Goal: Task Accomplishment & Management: Complete application form

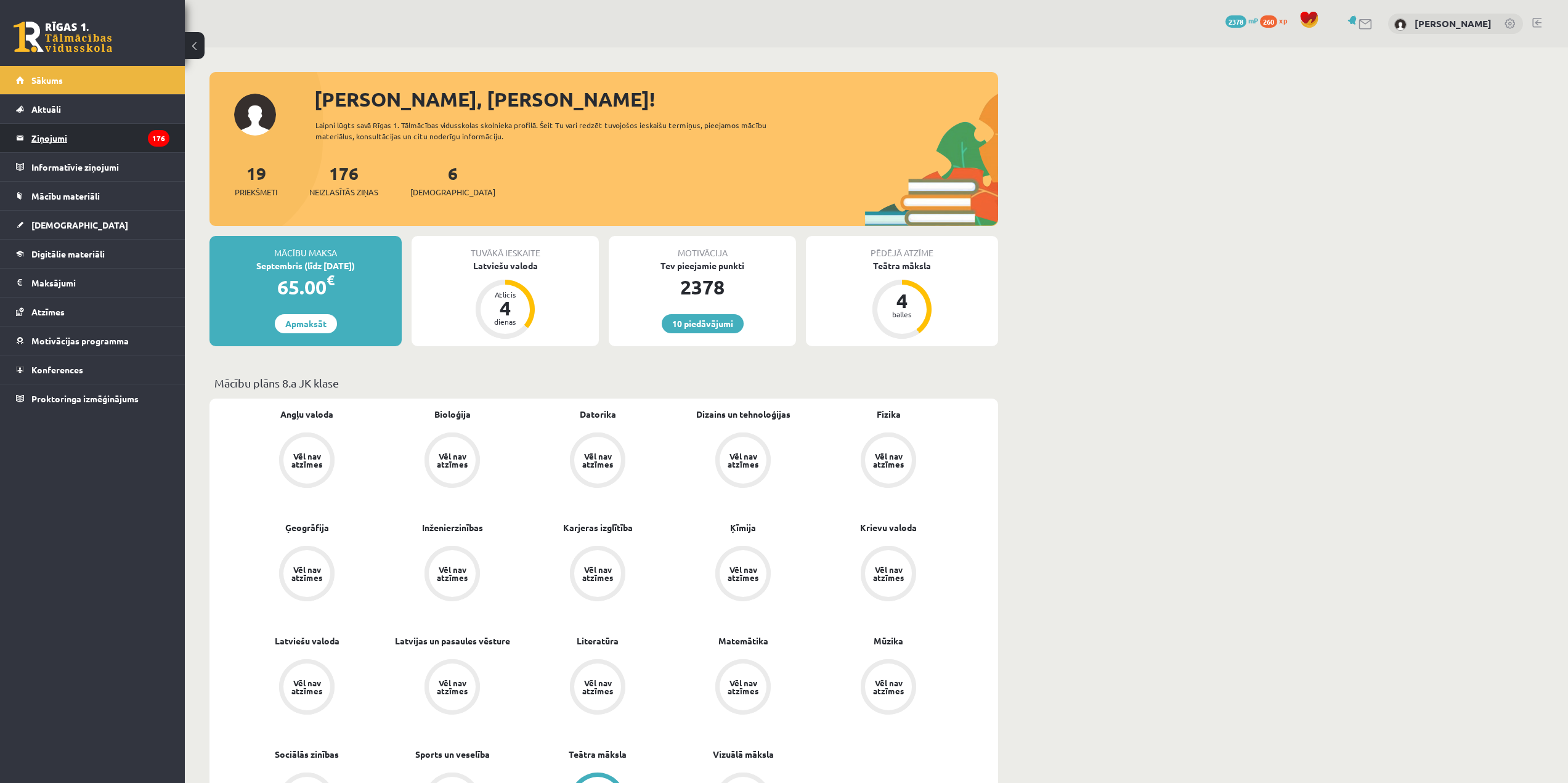
scroll to position [123, 0]
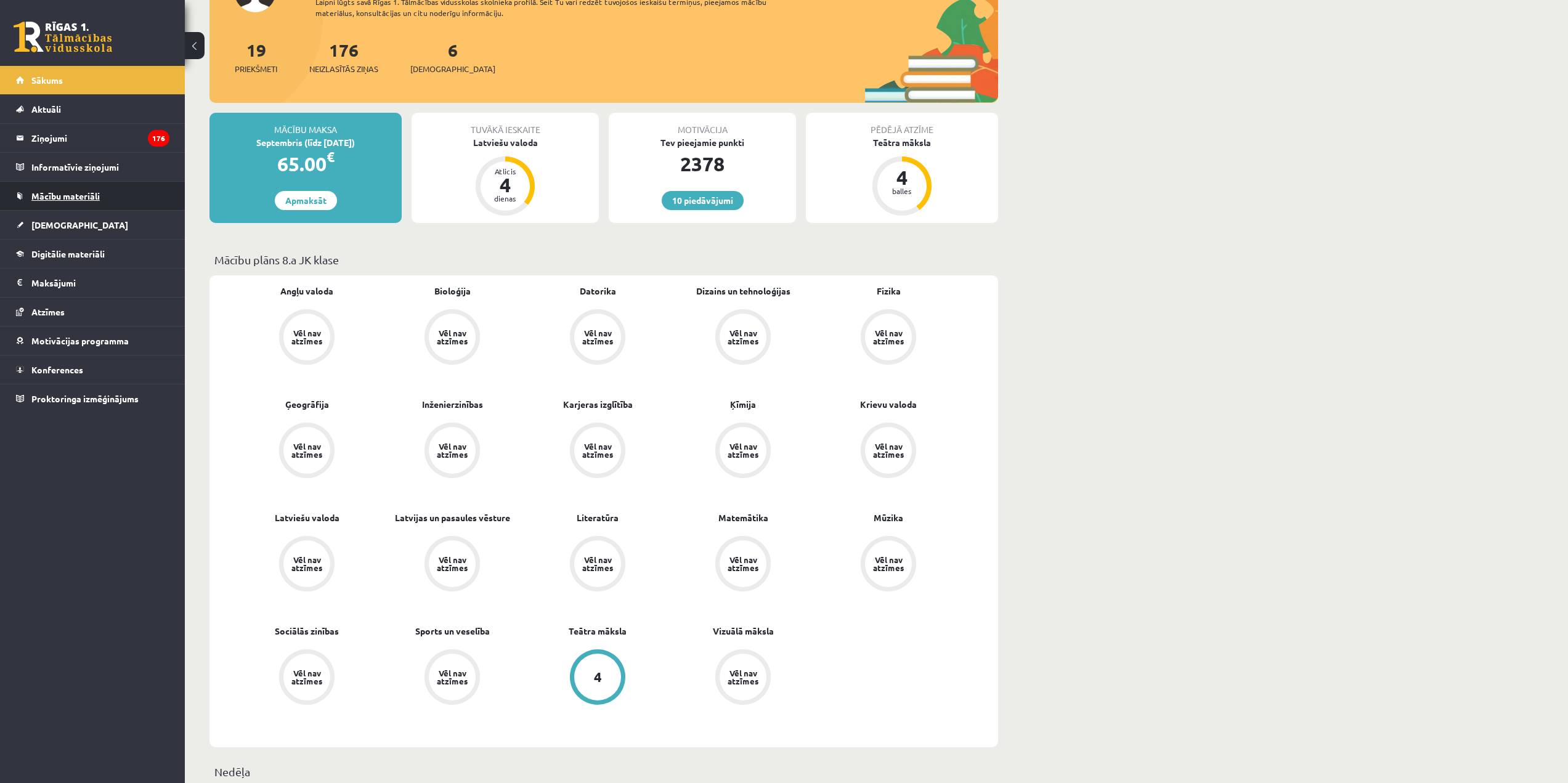
click at [106, 205] on link "Mācību materiāli" at bounding box center [93, 196] width 153 height 28
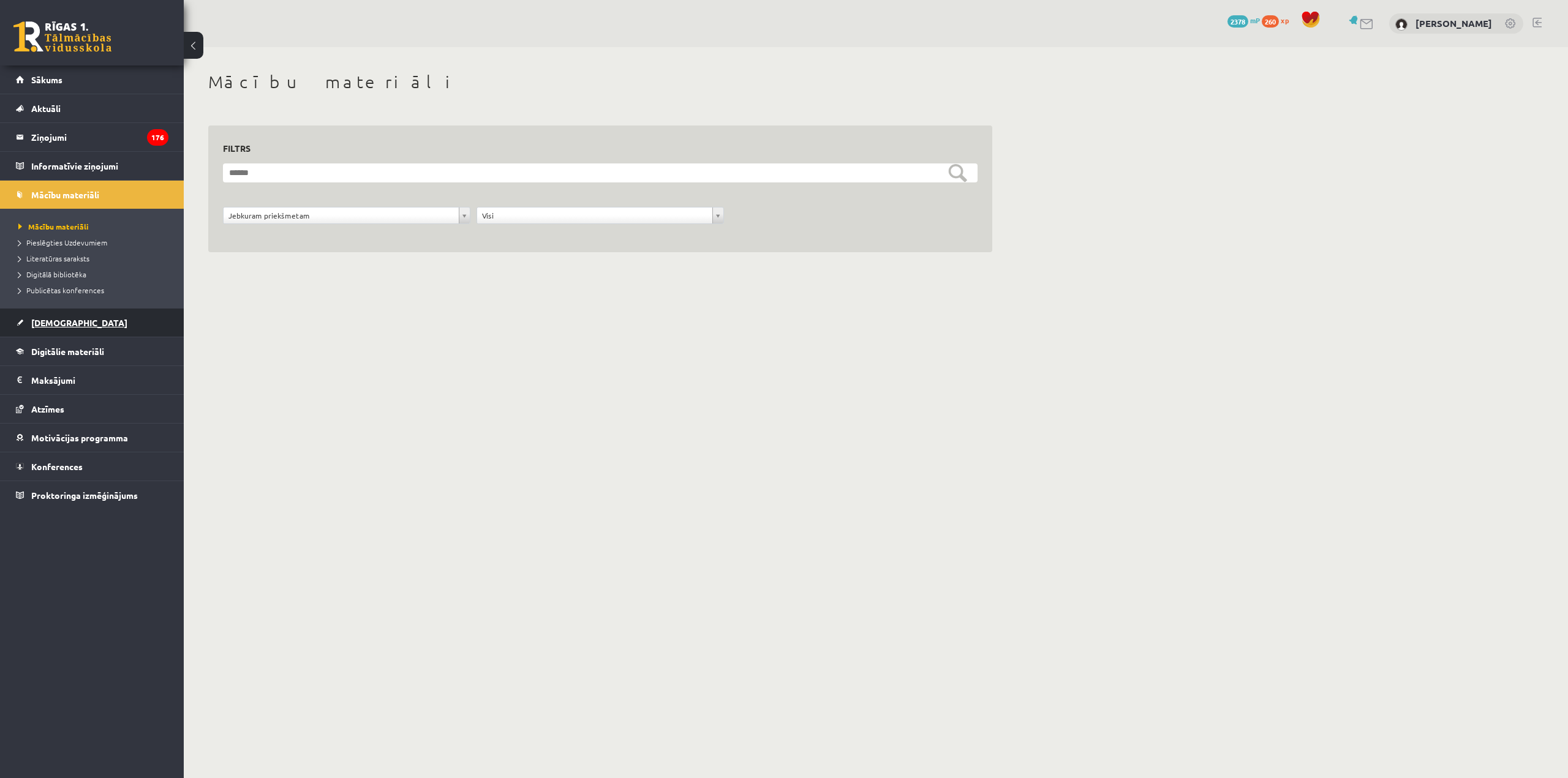
click at [90, 321] on link "[DEMOGRAPHIC_DATA]" at bounding box center [92, 322] width 152 height 28
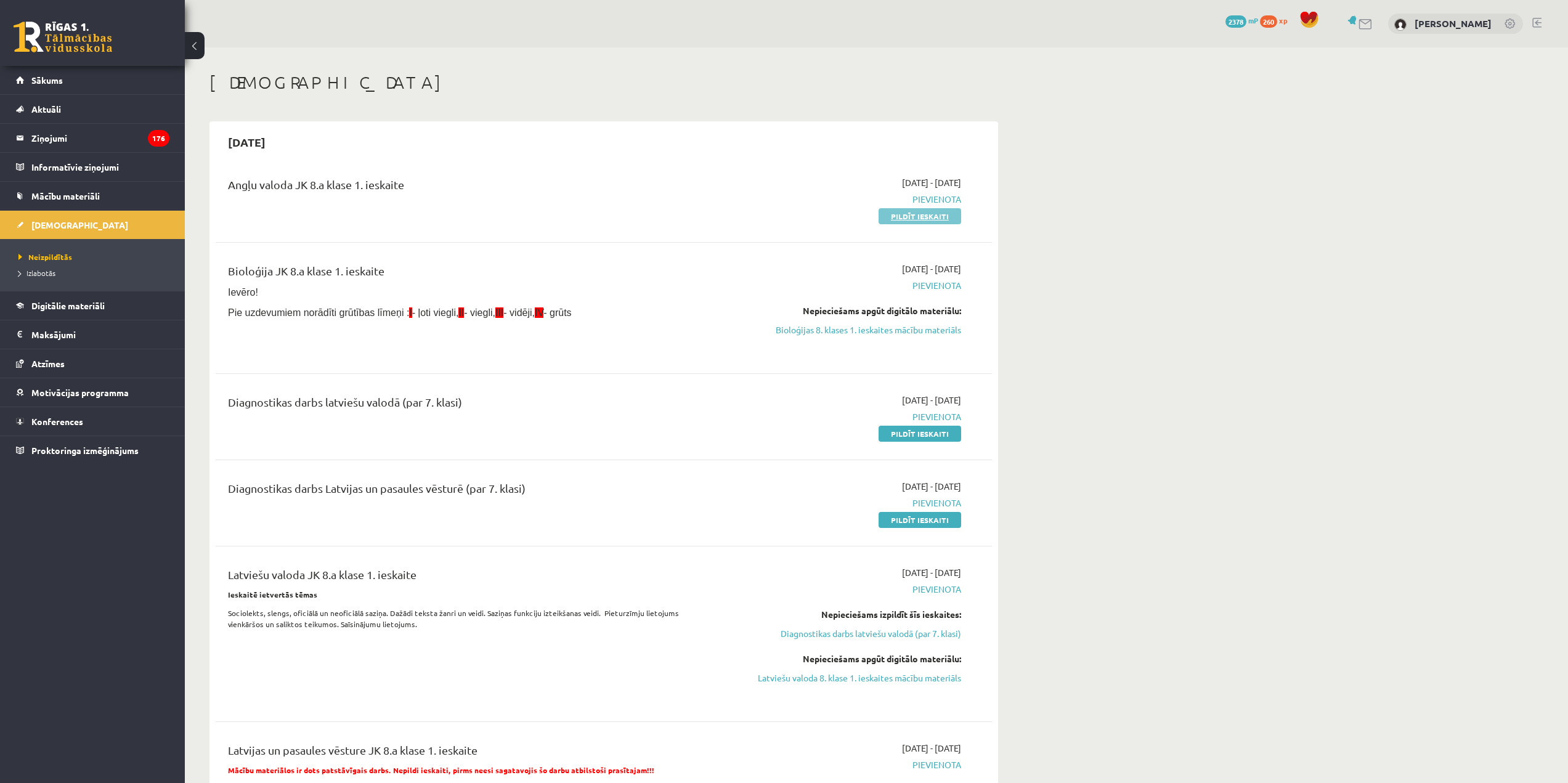
click at [907, 212] on link "Pildīt ieskaiti" at bounding box center [920, 216] width 83 height 16
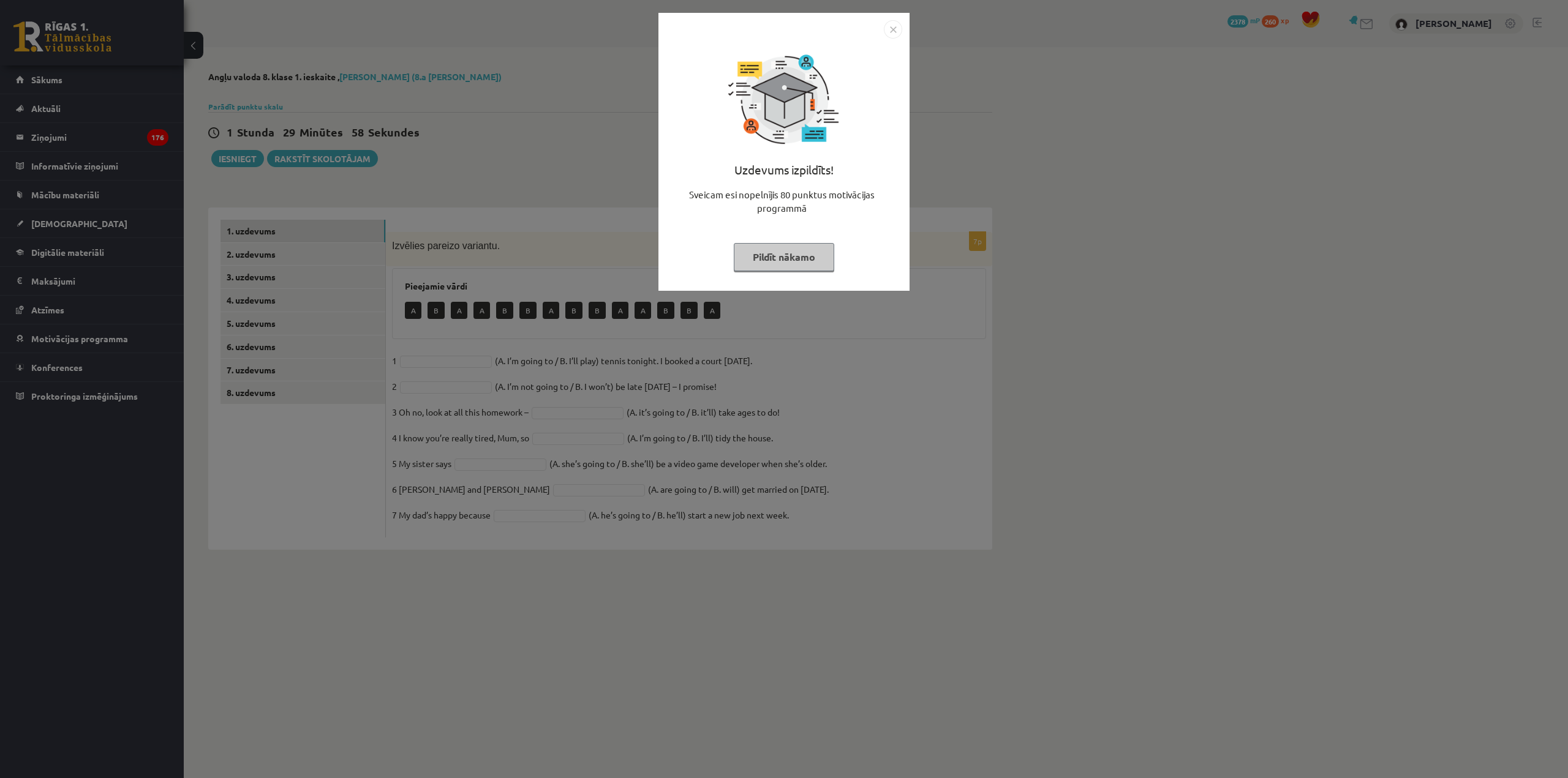
click at [802, 258] on button "Pildīt nākamo" at bounding box center [784, 257] width 100 height 28
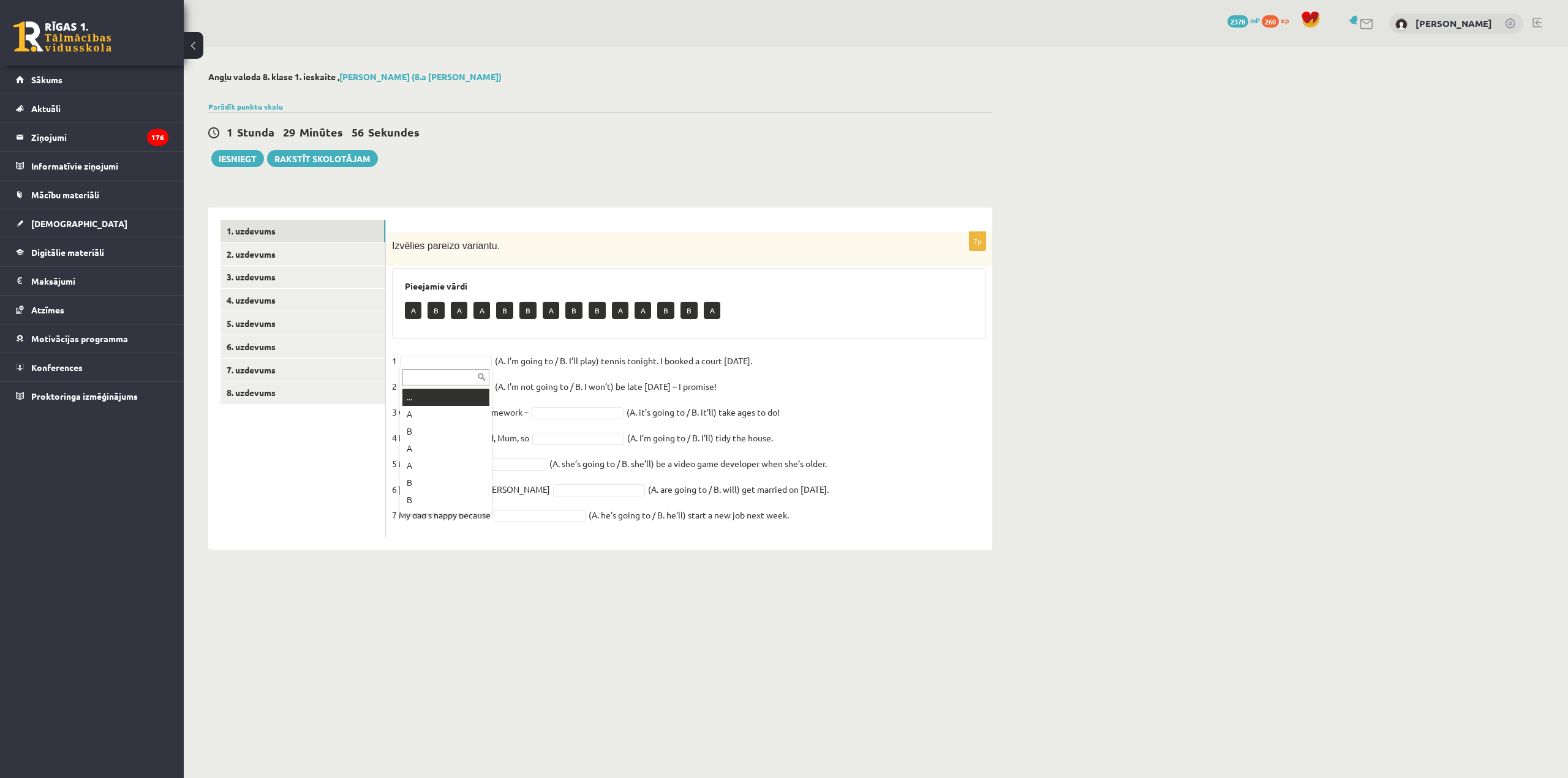
drag, startPoint x: 821, startPoint y: 363, endPoint x: 828, endPoint y: 363, distance: 7.0
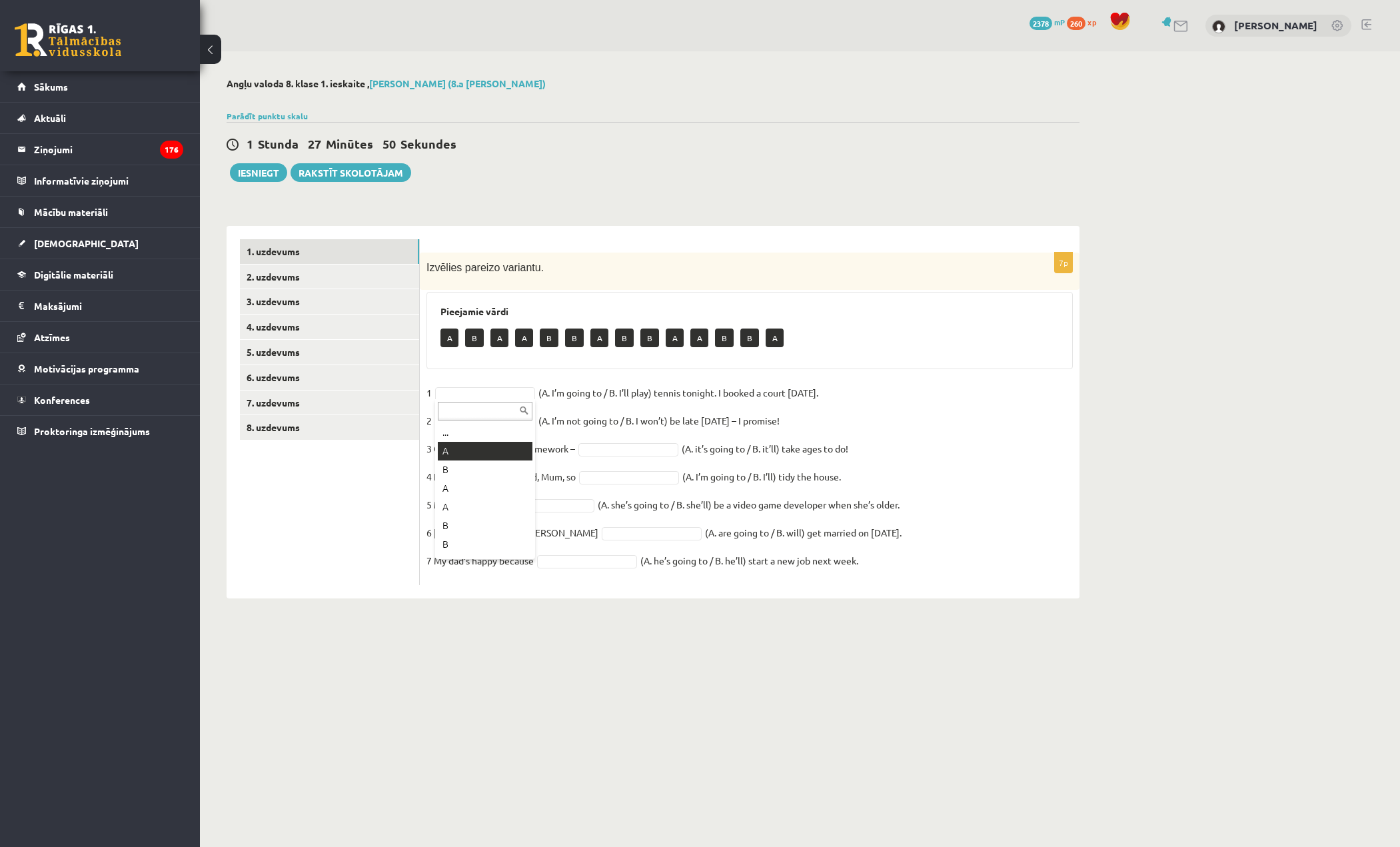
drag, startPoint x: 464, startPoint y: 459, endPoint x: 479, endPoint y: 457, distance: 15.1
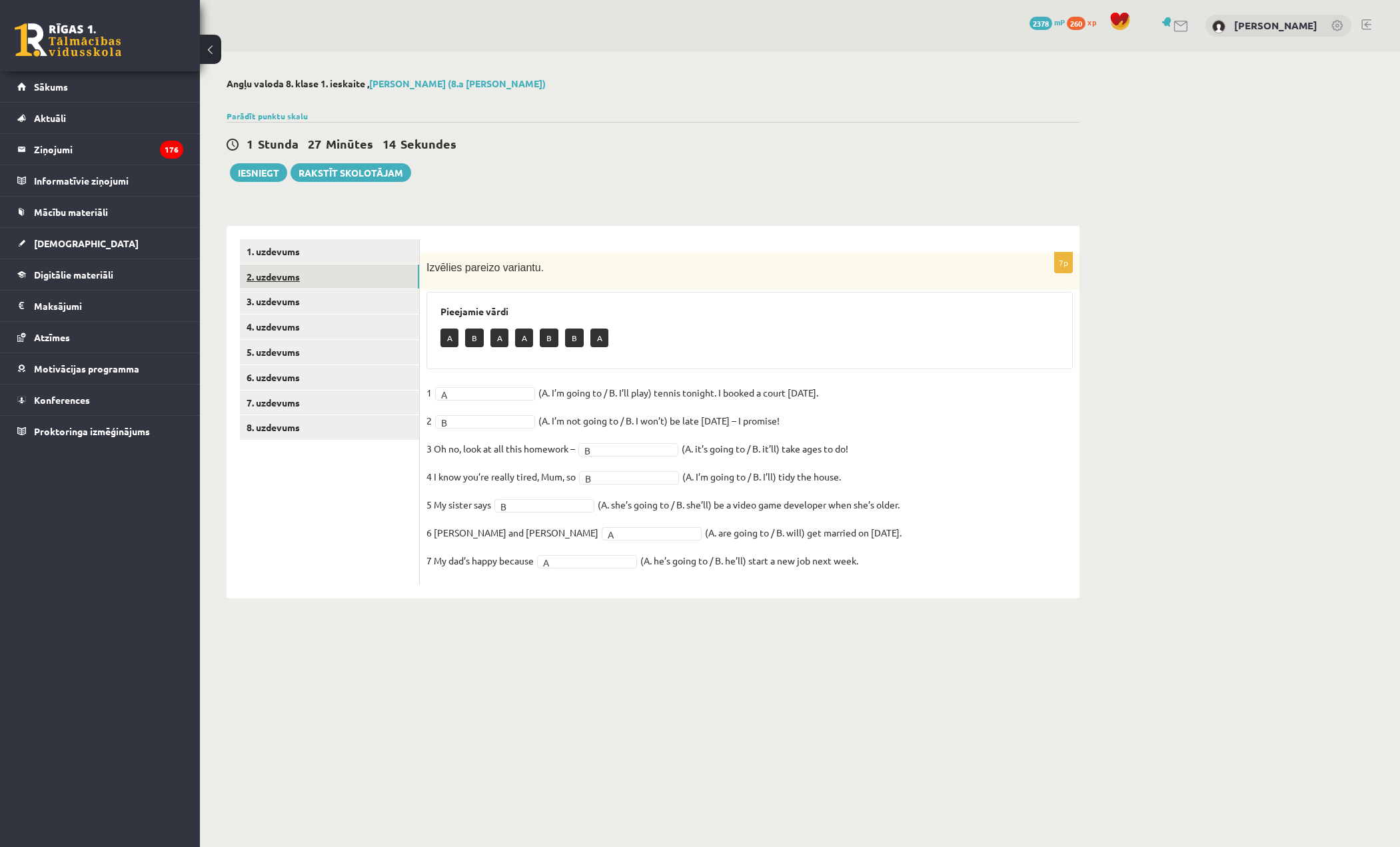
click at [328, 282] on link "2. uzdevums" at bounding box center [329, 277] width 179 height 24
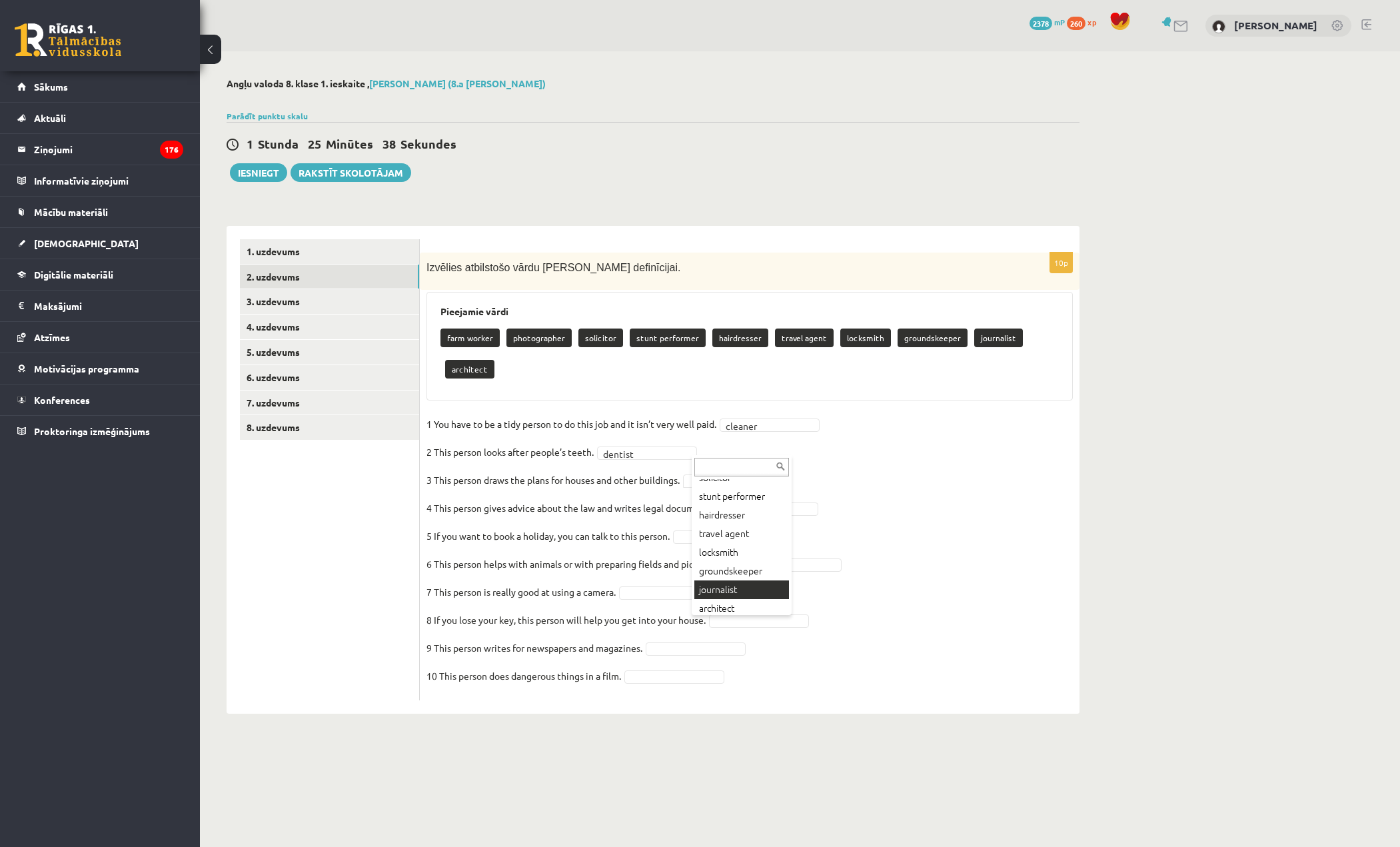
scroll to position [72, 0]
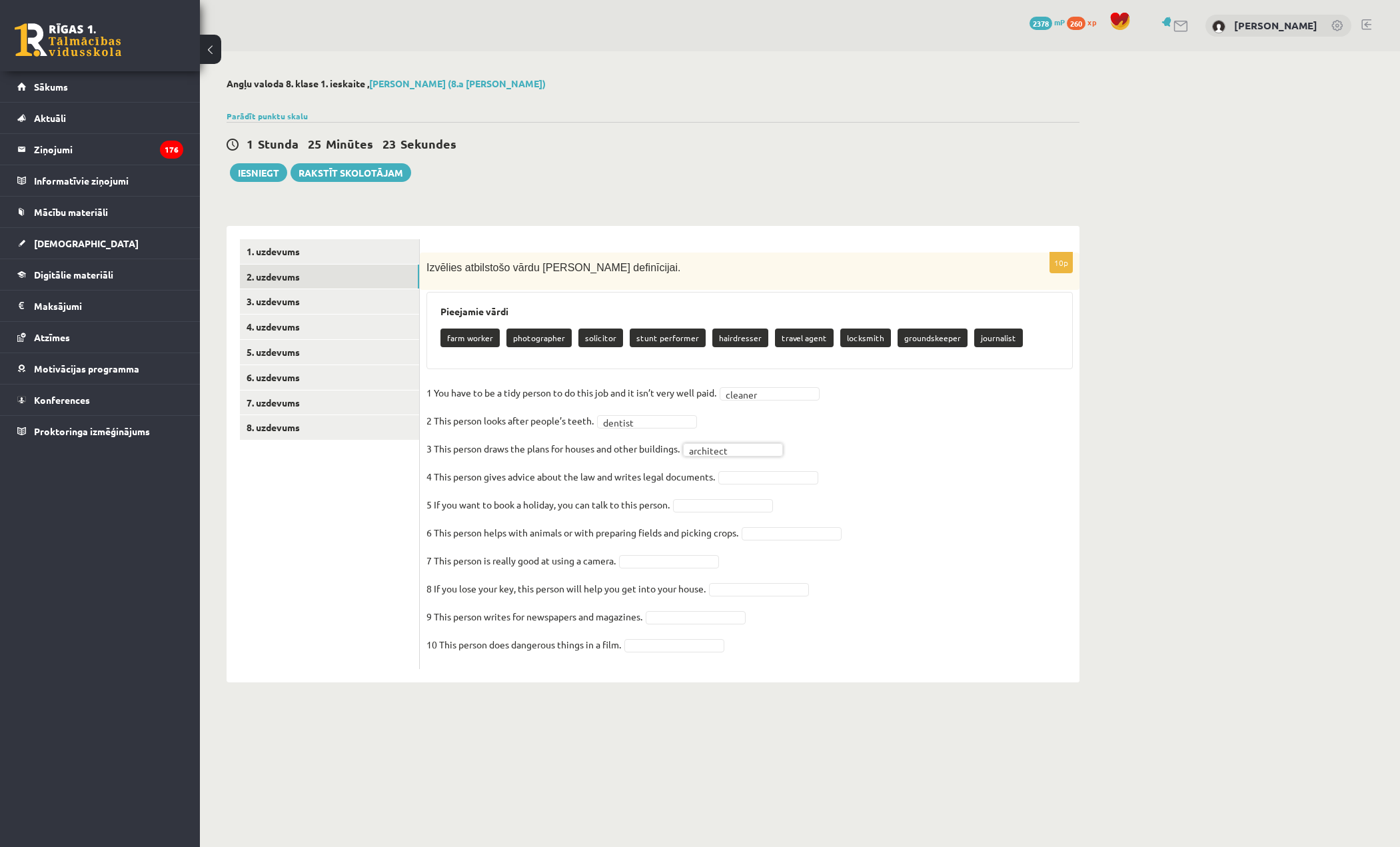
click at [785, 471] on fieldset "1 You have to be a tidy person to do this job and it isn’t very well paid.   cl…" at bounding box center [749, 522] width 646 height 280
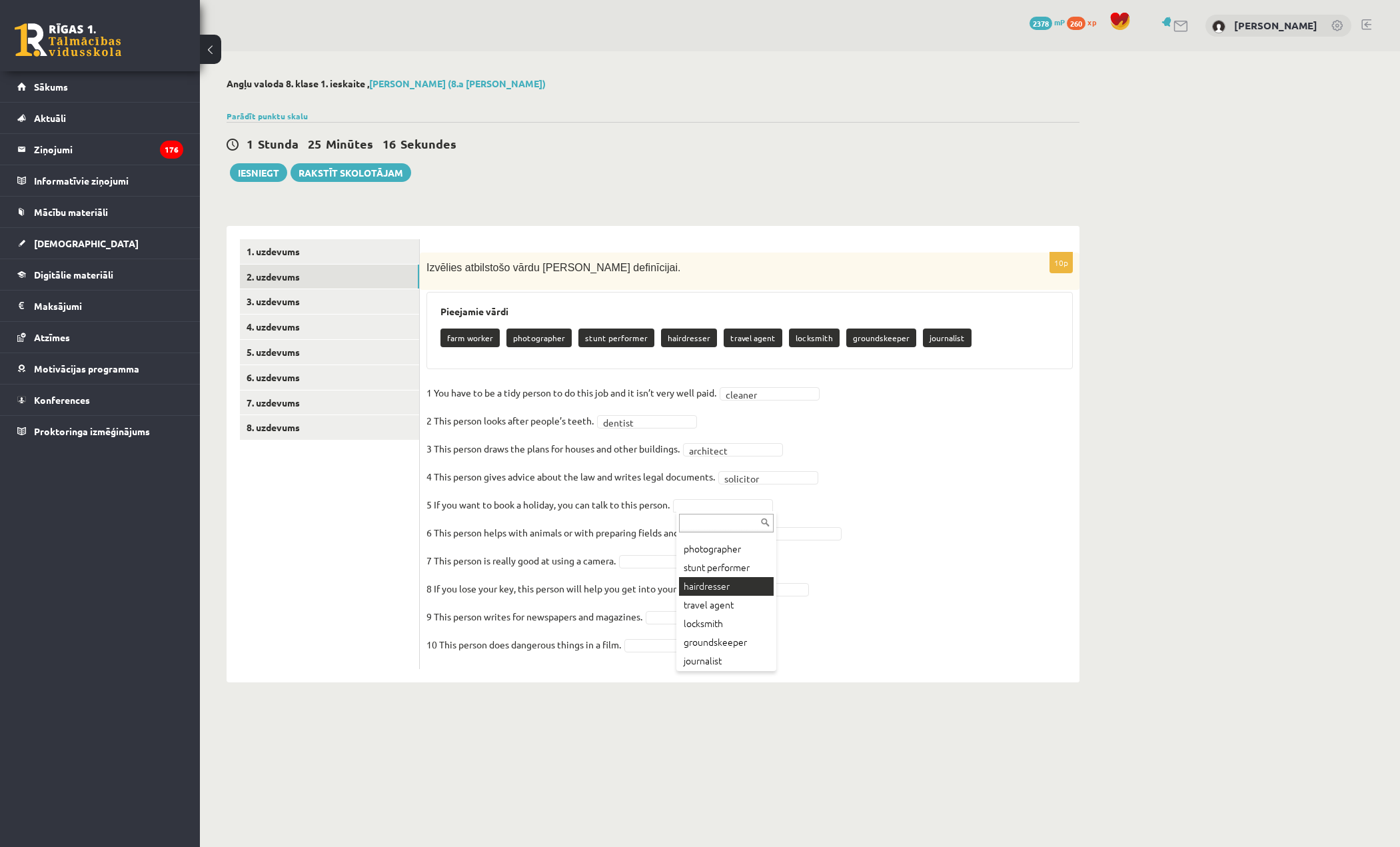
scroll to position [35, 0]
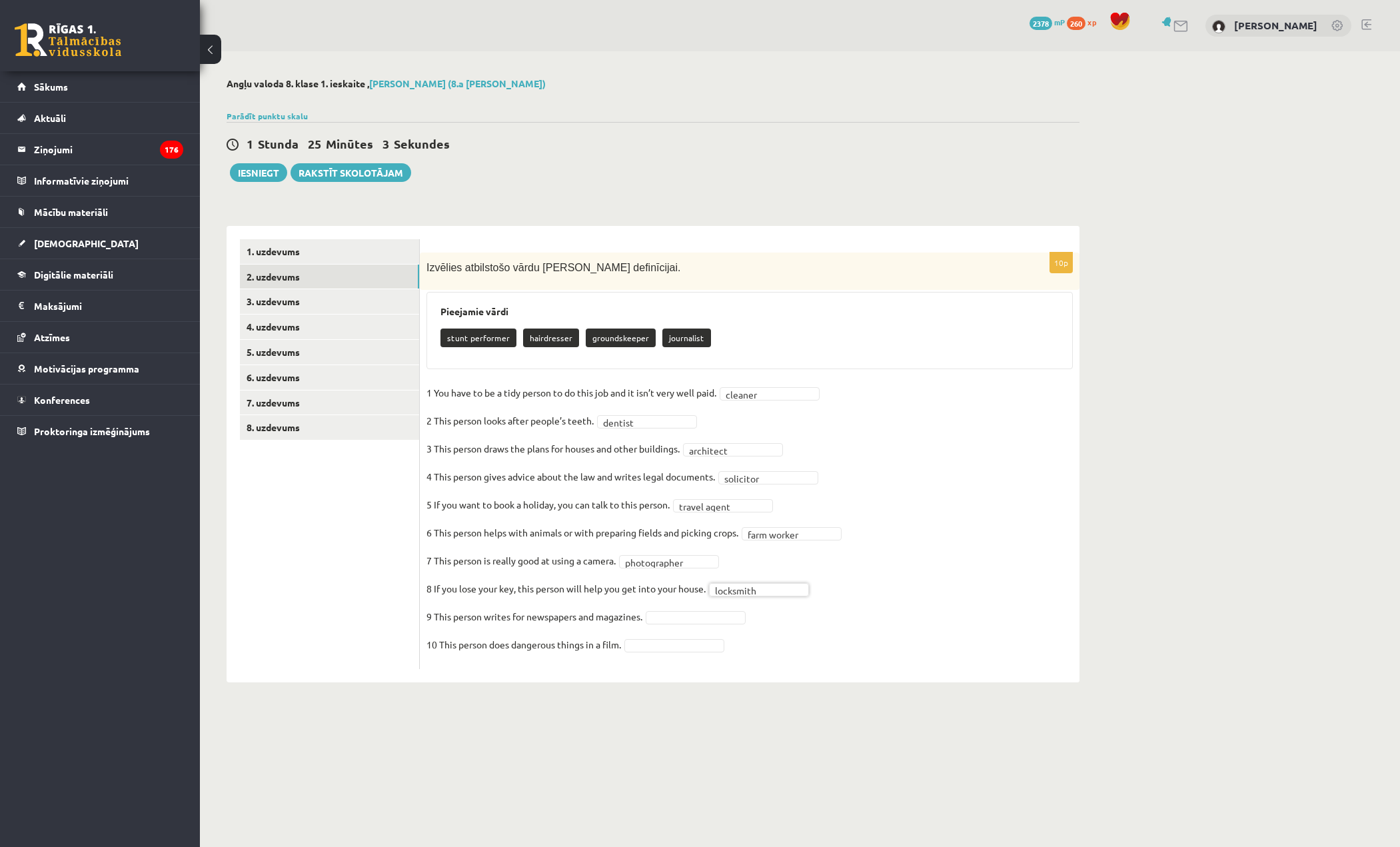
click at [703, 625] on fieldset "**********" at bounding box center [749, 522] width 646 height 280
drag, startPoint x: 694, startPoint y: 727, endPoint x: 698, endPoint y: 689, distance: 38.2
click at [686, 637] on fieldset "**********" at bounding box center [749, 522] width 646 height 280
click at [300, 305] on link "3. uzdevums" at bounding box center [329, 301] width 179 height 24
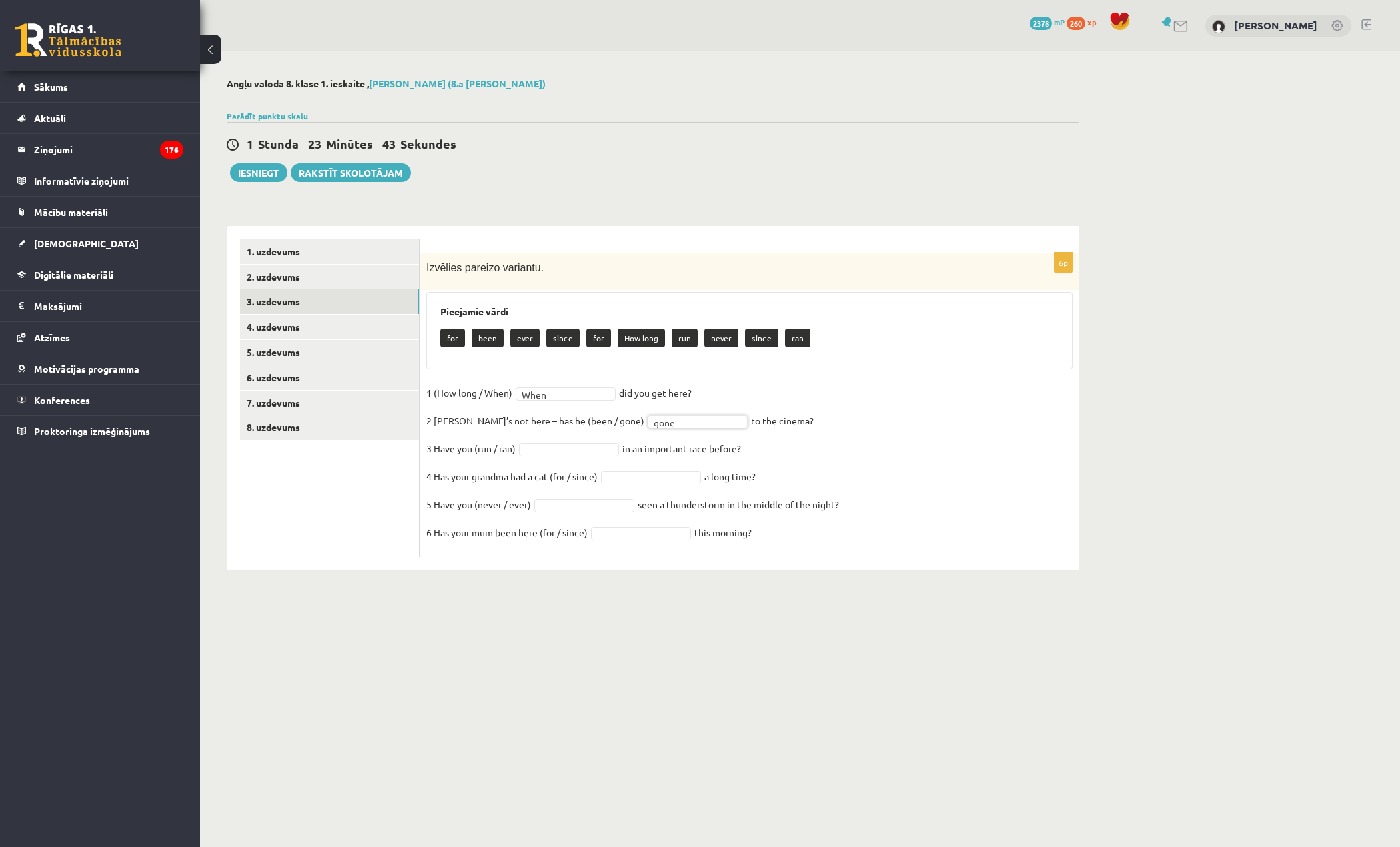
click at [568, 457] on fieldset "1 (How long / When) When **** did you get here?   2 Sam’s not here – has he (be…" at bounding box center [749, 467] width 646 height 168
click at [337, 336] on link "4. uzdevums" at bounding box center [329, 327] width 179 height 24
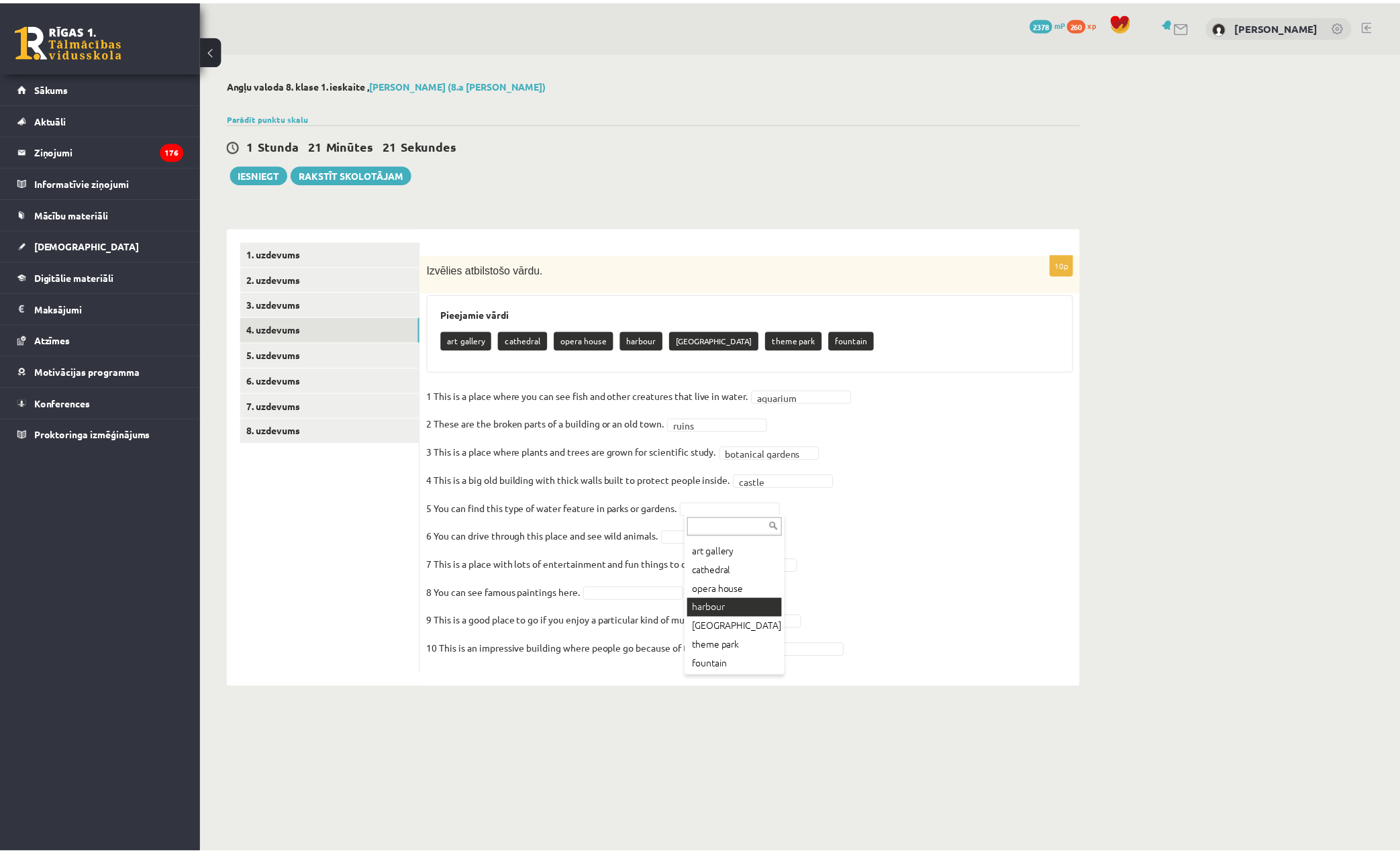
scroll to position [16, 0]
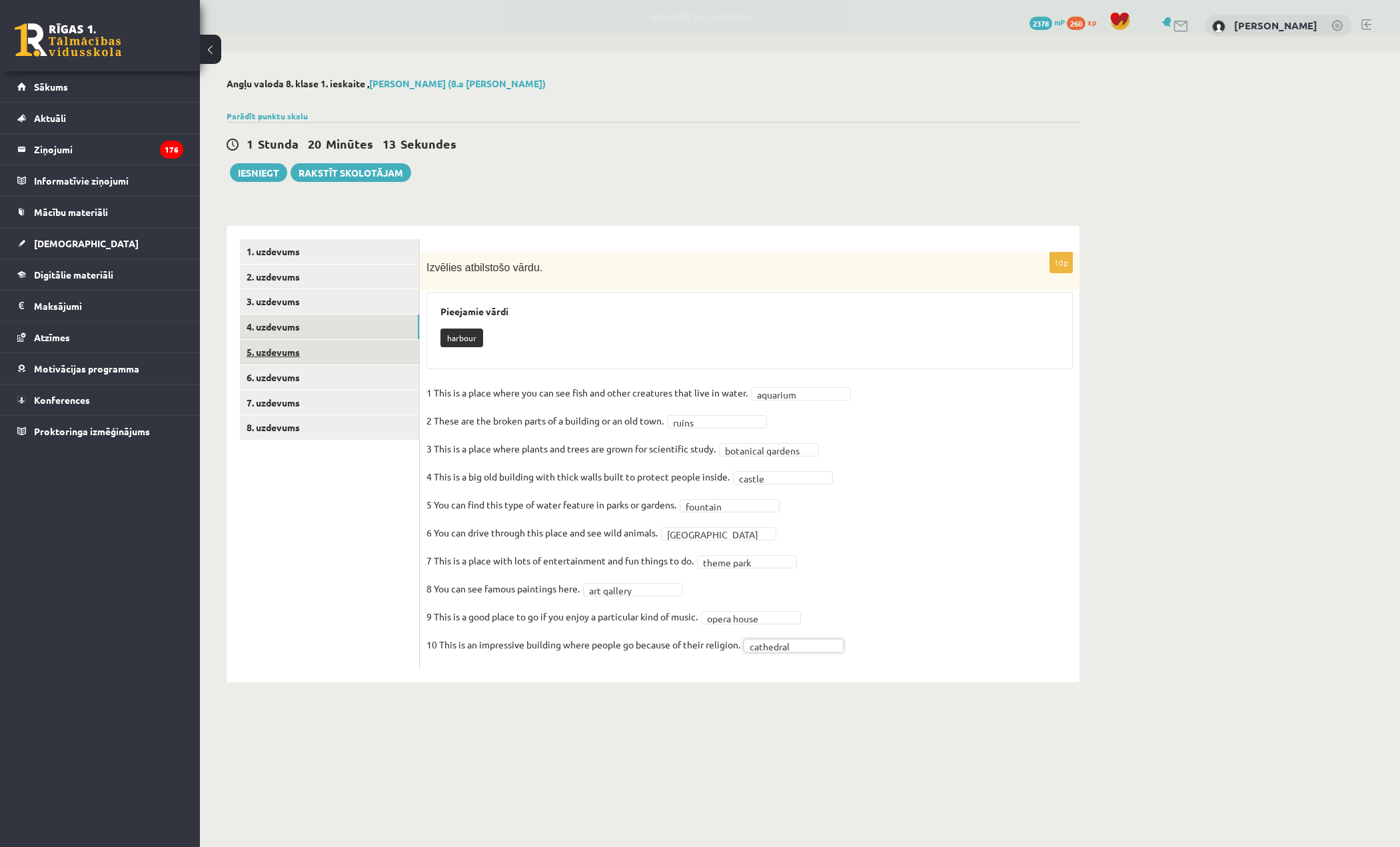
click at [339, 362] on link "5. uzdevums" at bounding box center [329, 352] width 179 height 24
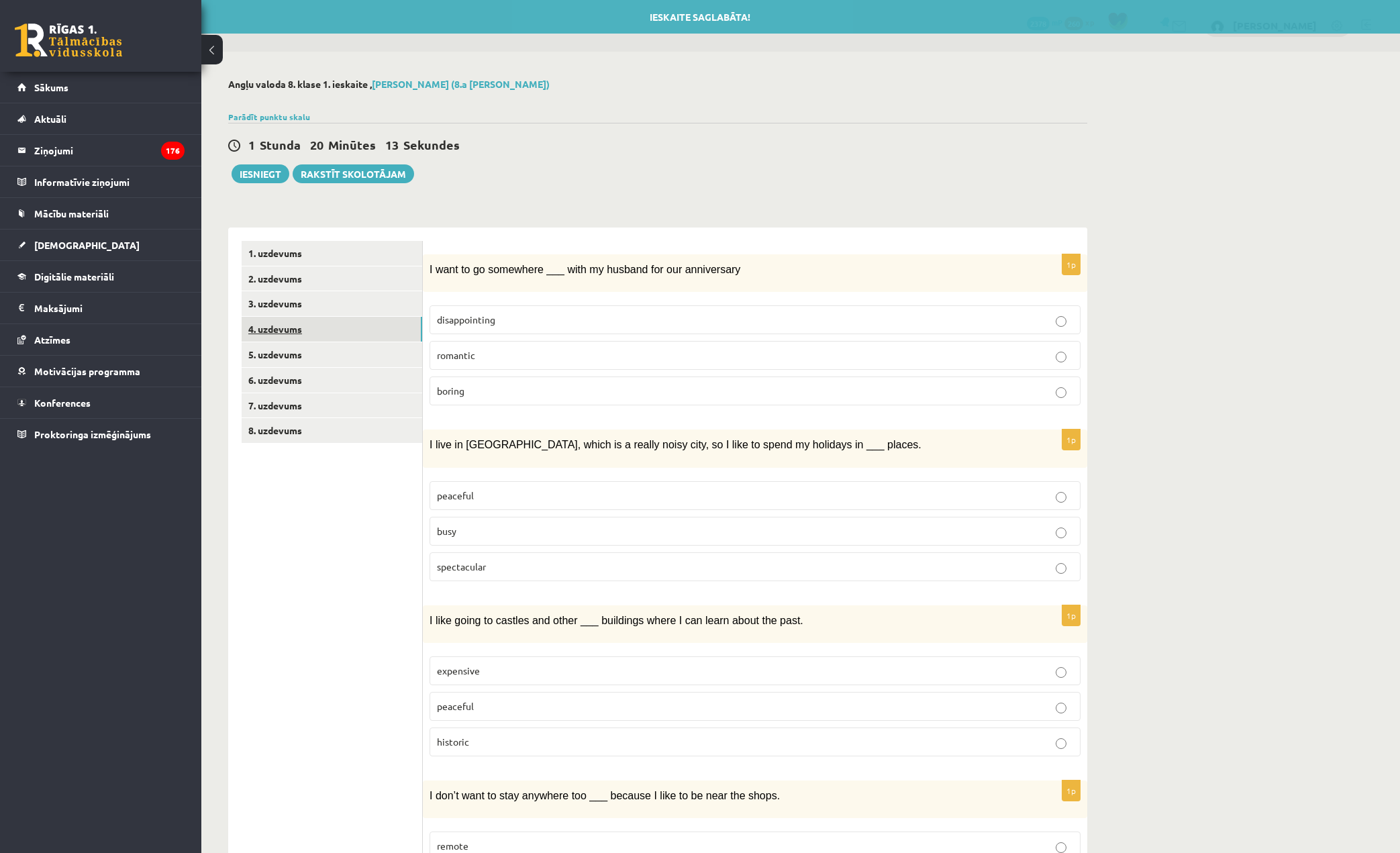
click at [343, 333] on link "4. uzdevums" at bounding box center [332, 329] width 181 height 25
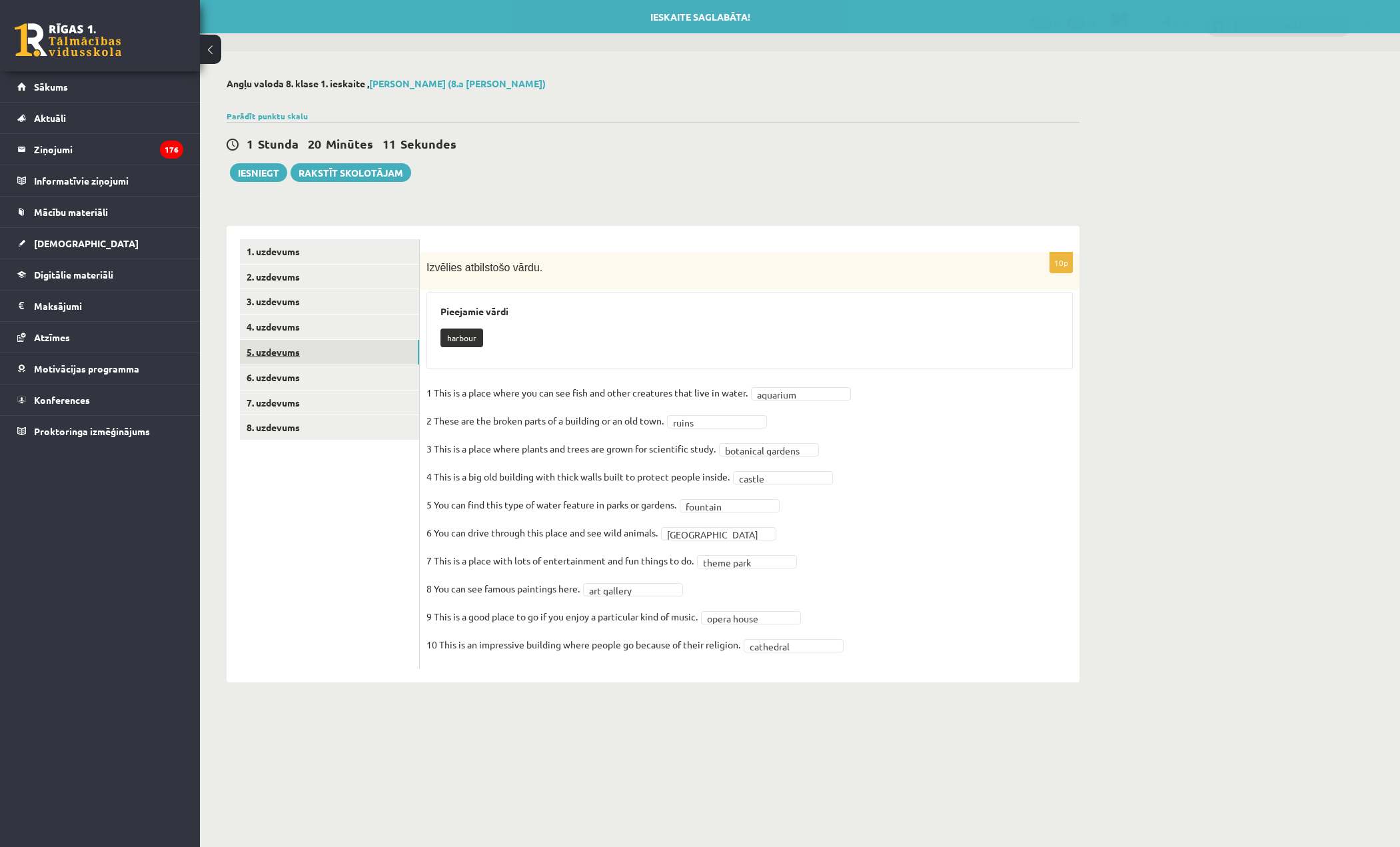
click at [338, 362] on link "5. uzdevums" at bounding box center [329, 352] width 179 height 24
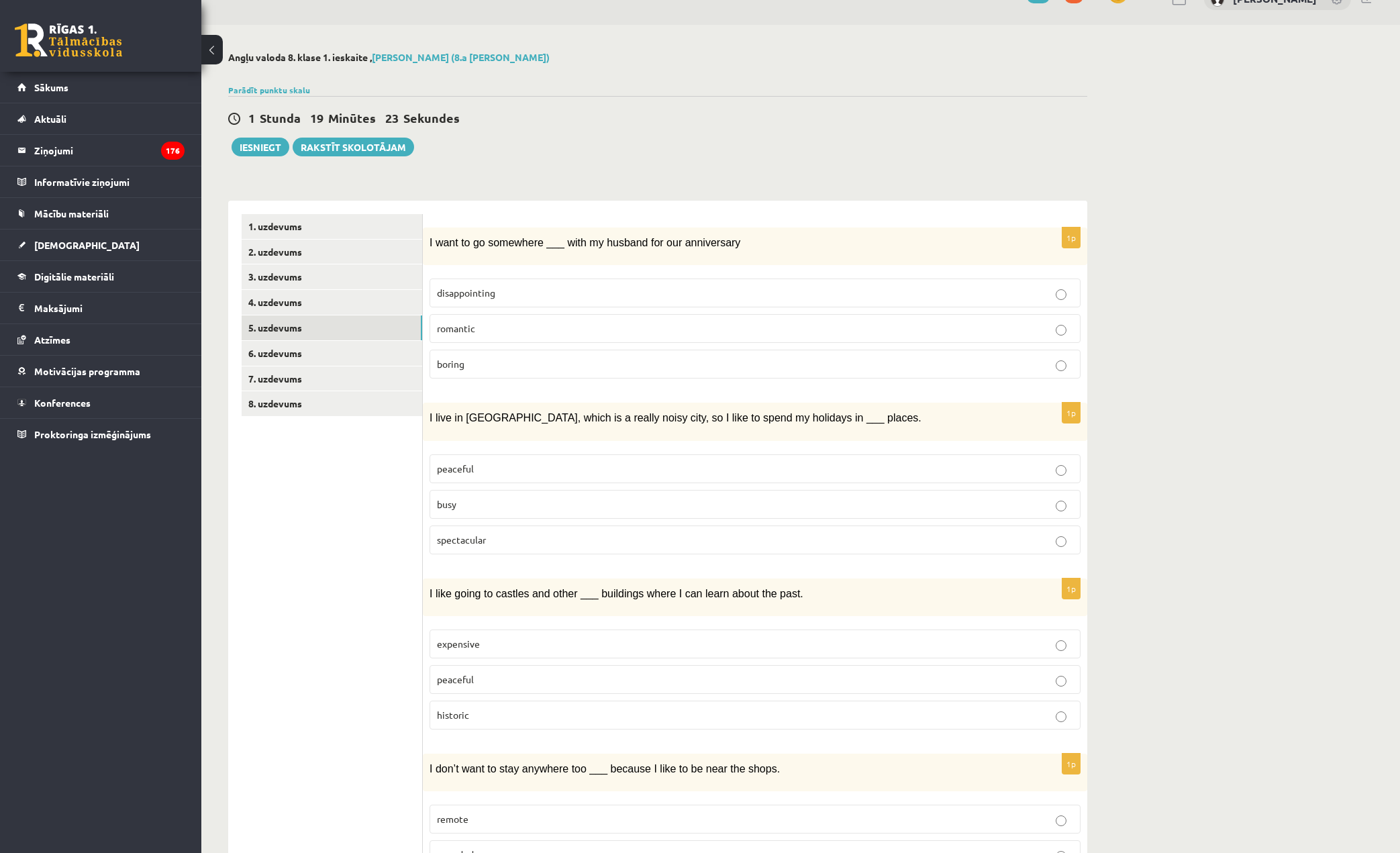
scroll to position [134, 0]
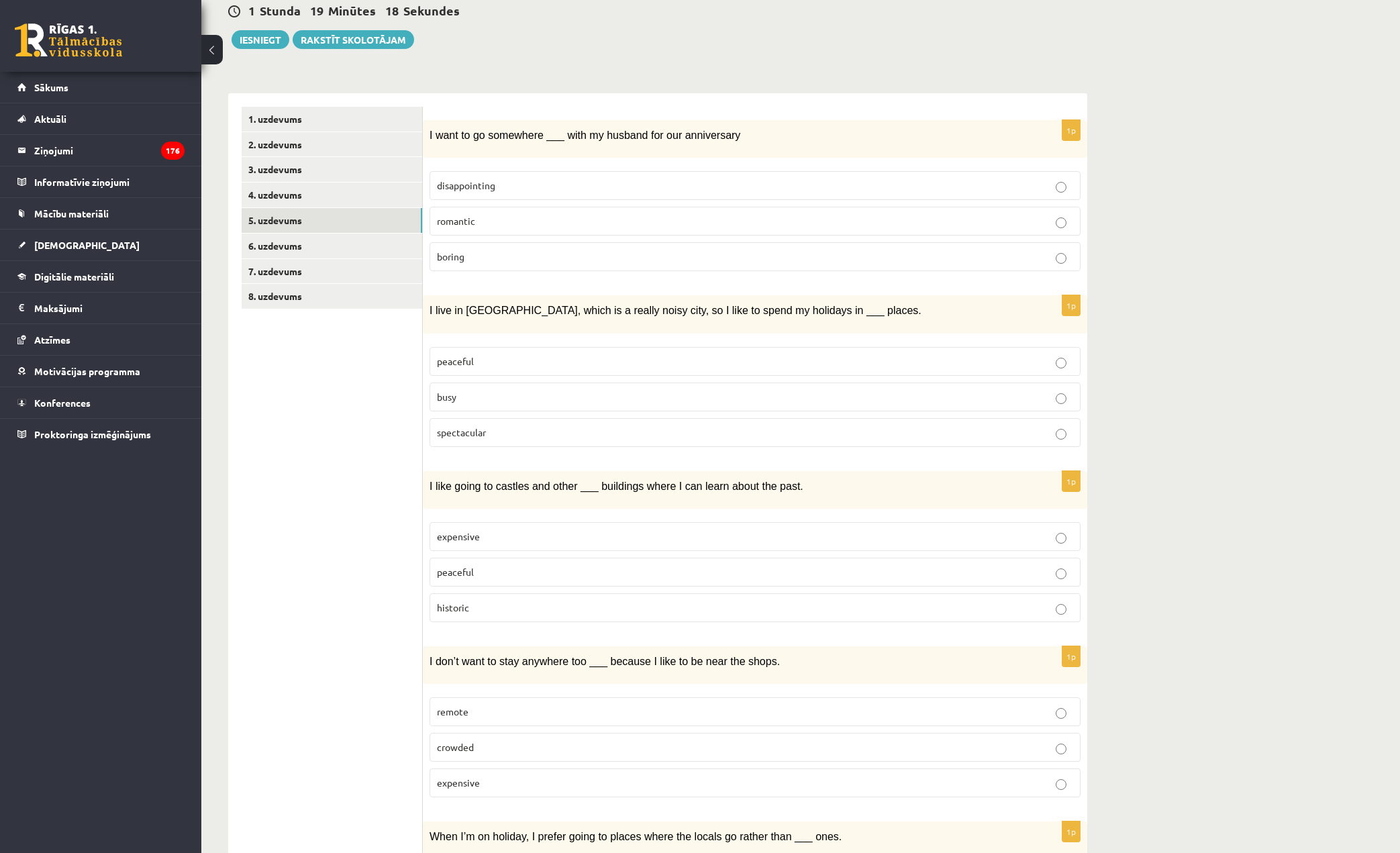
click at [778, 214] on p "romantic" at bounding box center [754, 221] width 636 height 14
click at [564, 357] on p "peaceful" at bounding box center [754, 361] width 636 height 14
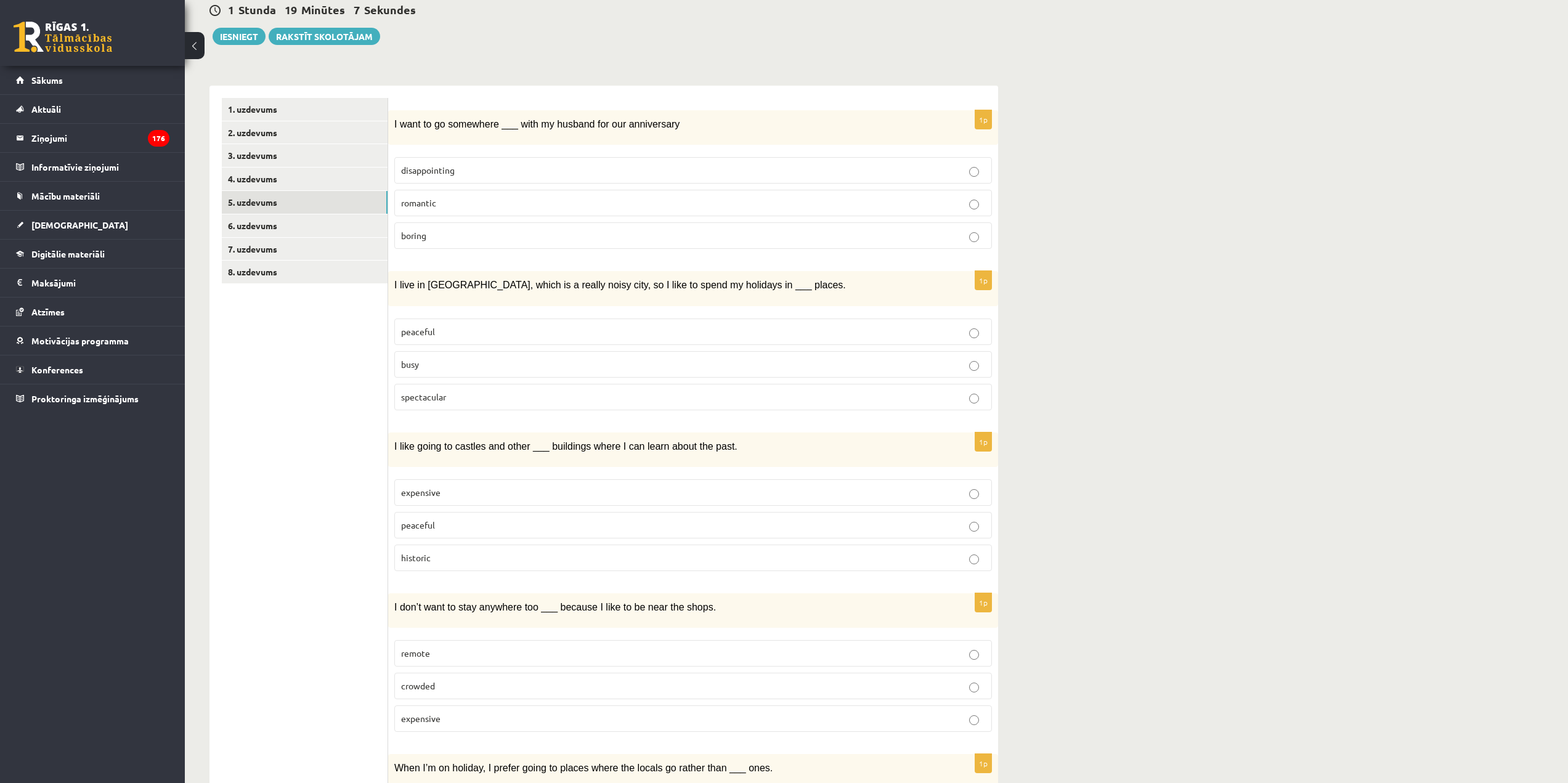
click at [884, 194] on label "romantic" at bounding box center [693, 203] width 597 height 26
click at [891, 218] on fieldset "disappointing romantic boring" at bounding box center [693, 202] width 597 height 102
click at [891, 214] on label "romantic" at bounding box center [693, 203] width 597 height 26
click at [890, 213] on label "romantic" at bounding box center [693, 203] width 597 height 26
click at [890, 212] on label "romantic" at bounding box center [693, 203] width 597 height 26
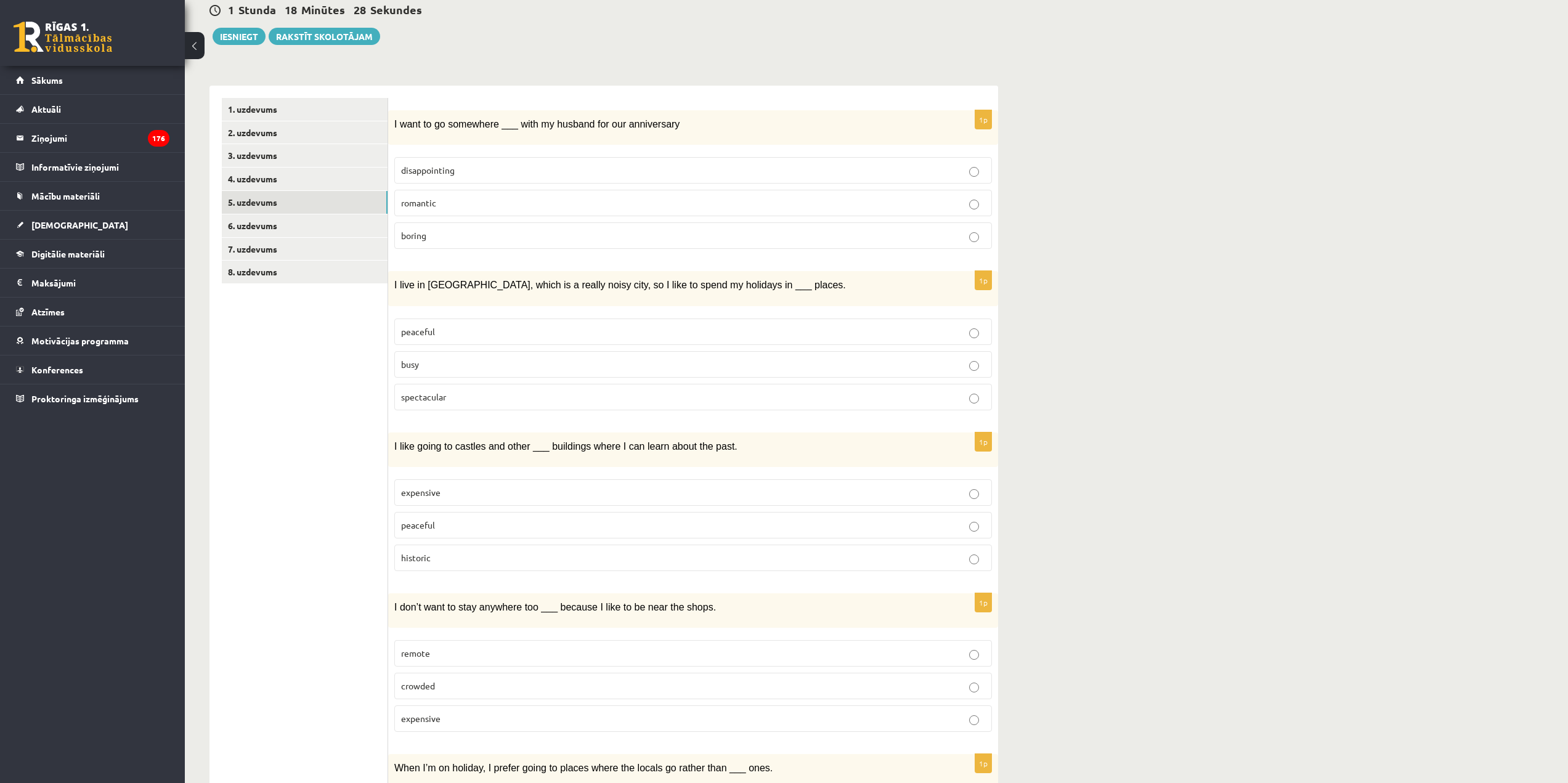
drag, startPoint x: 1292, startPoint y: 119, endPoint x: 1130, endPoint y: 227, distance: 194.7
click at [1124, 227] on div "Angļu valoda 8. klase 1. ieskaite , Daniils Gajevskis (8.a JK klase) Parādīt pu…" at bounding box center [876, 432] width 1383 height 1016
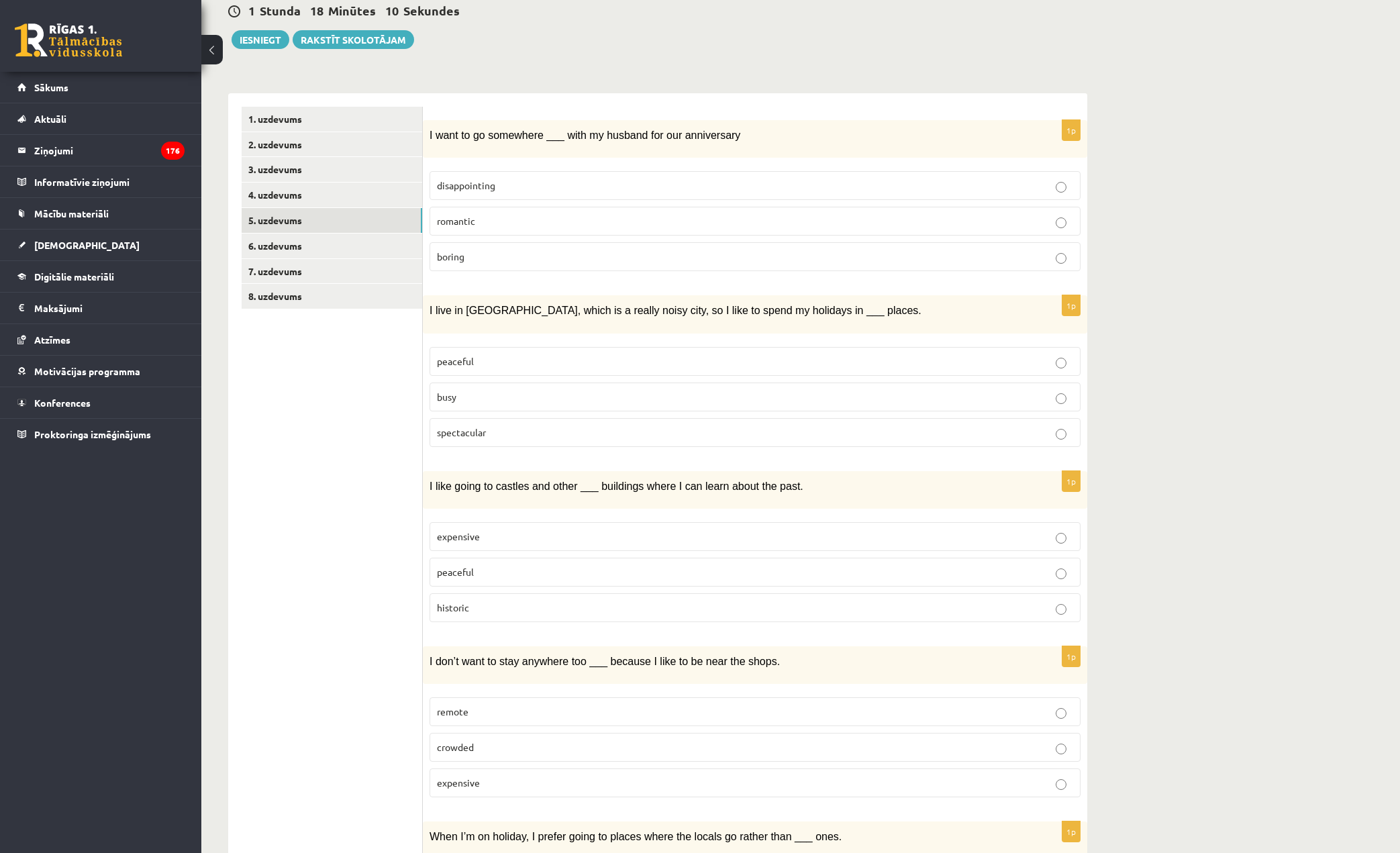
click at [645, 218] on p "romantic" at bounding box center [754, 221] width 636 height 14
click at [499, 598] on label "historic" at bounding box center [754, 608] width 650 height 28
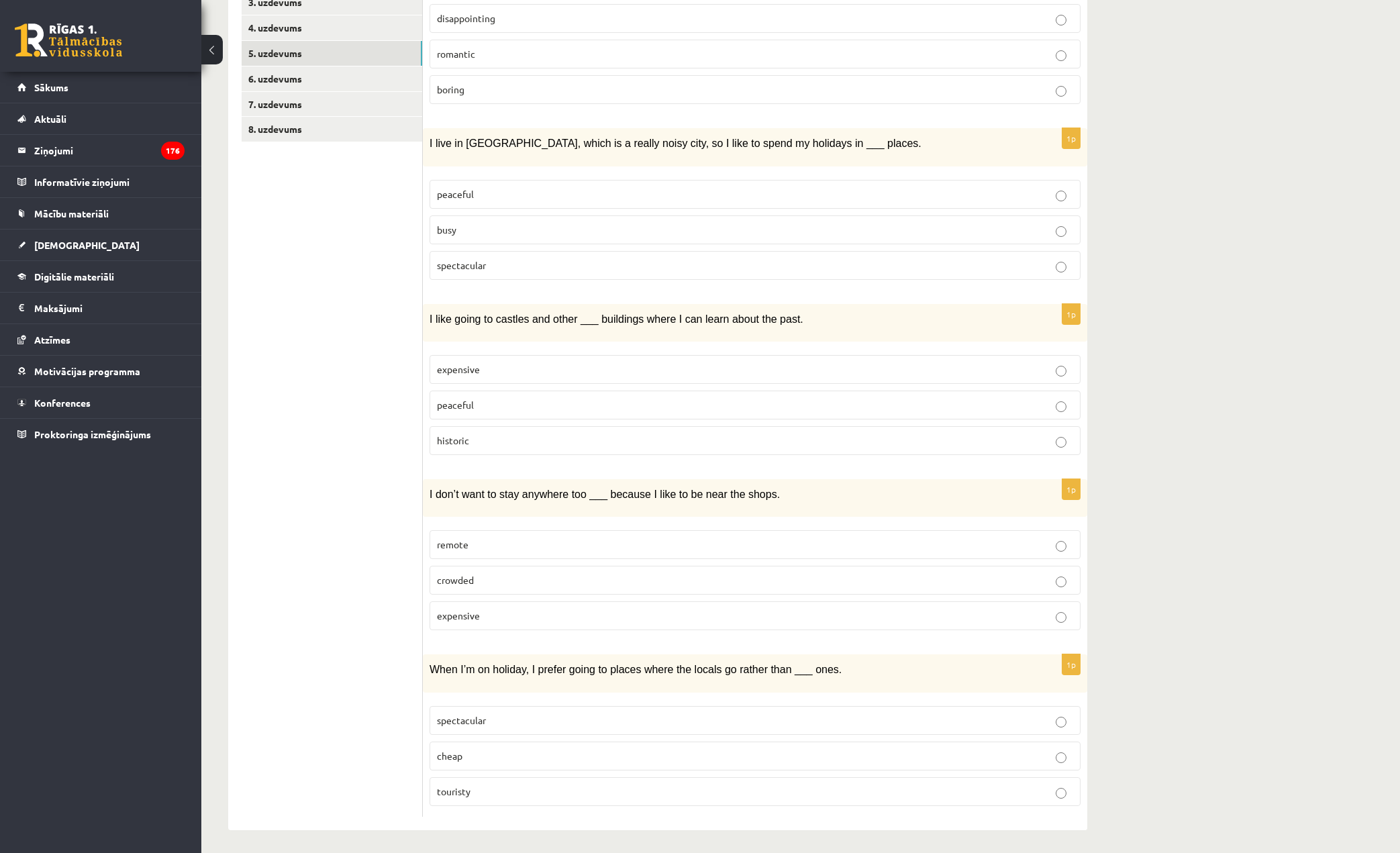
scroll to position [302, 0]
click at [678, 539] on p "remote" at bounding box center [754, 544] width 636 height 14
click at [521, 785] on p "touristy" at bounding box center [754, 790] width 636 height 14
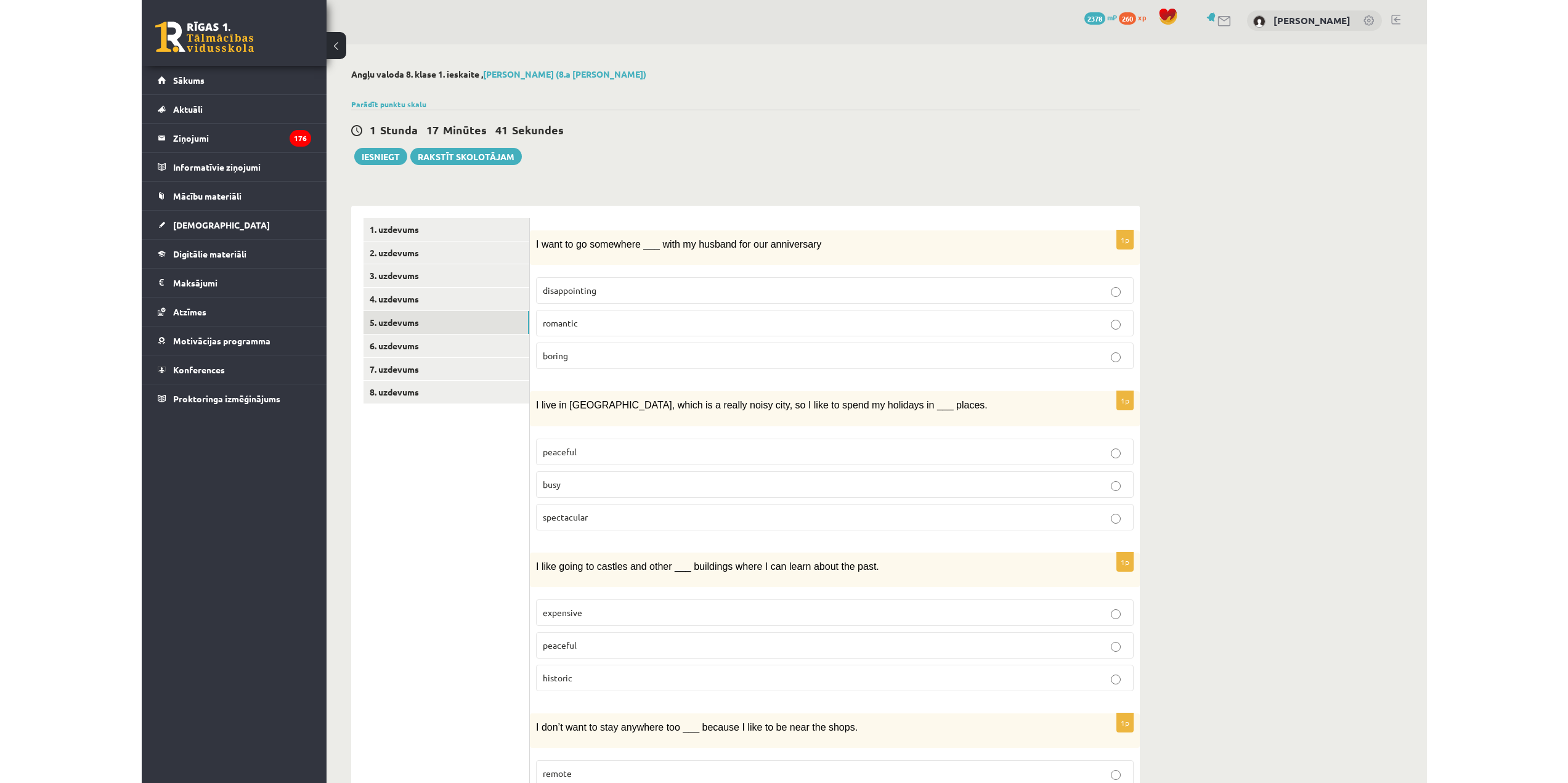
scroll to position [0, 0]
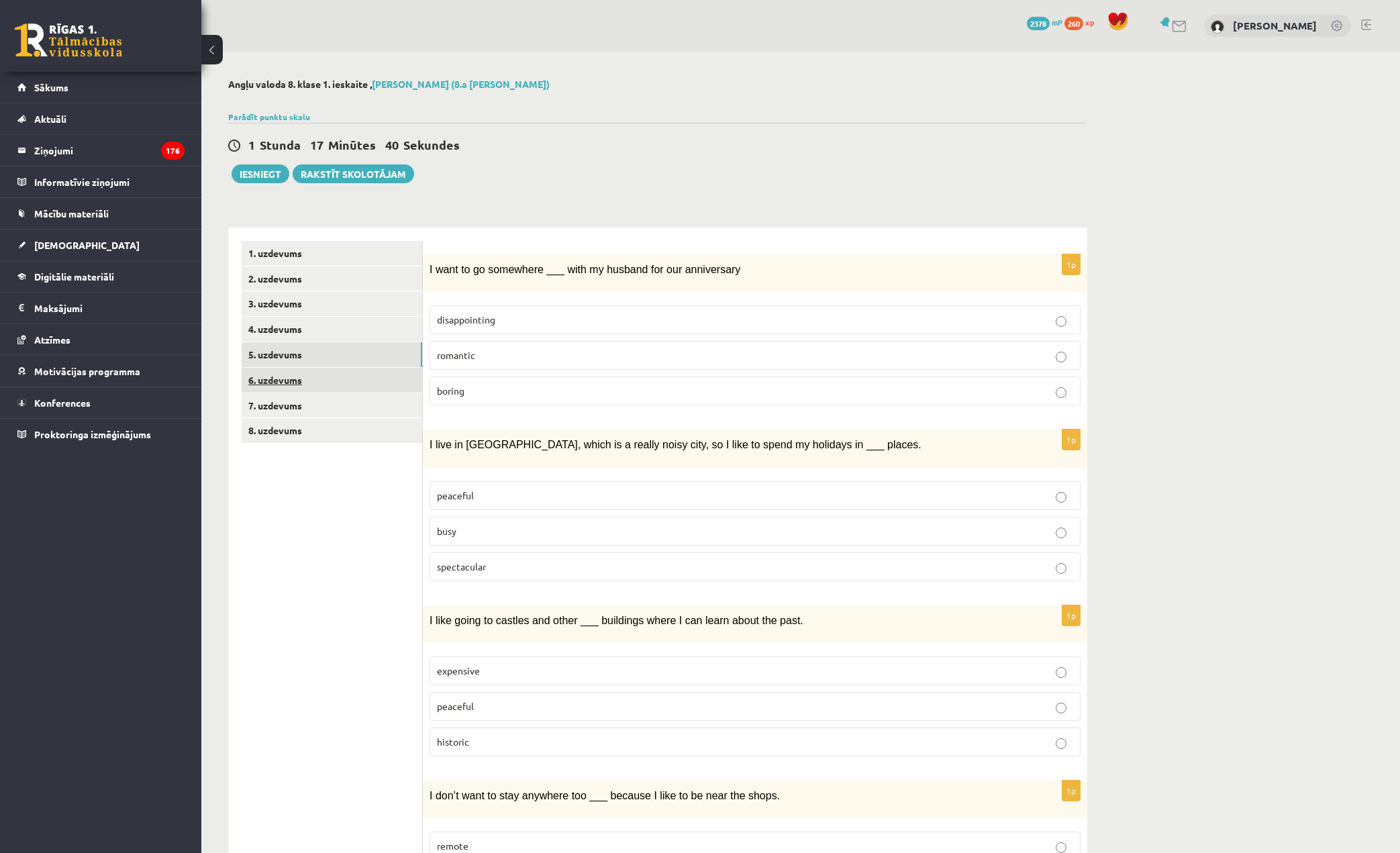
click at [318, 378] on link "6. uzdevums" at bounding box center [332, 380] width 181 height 25
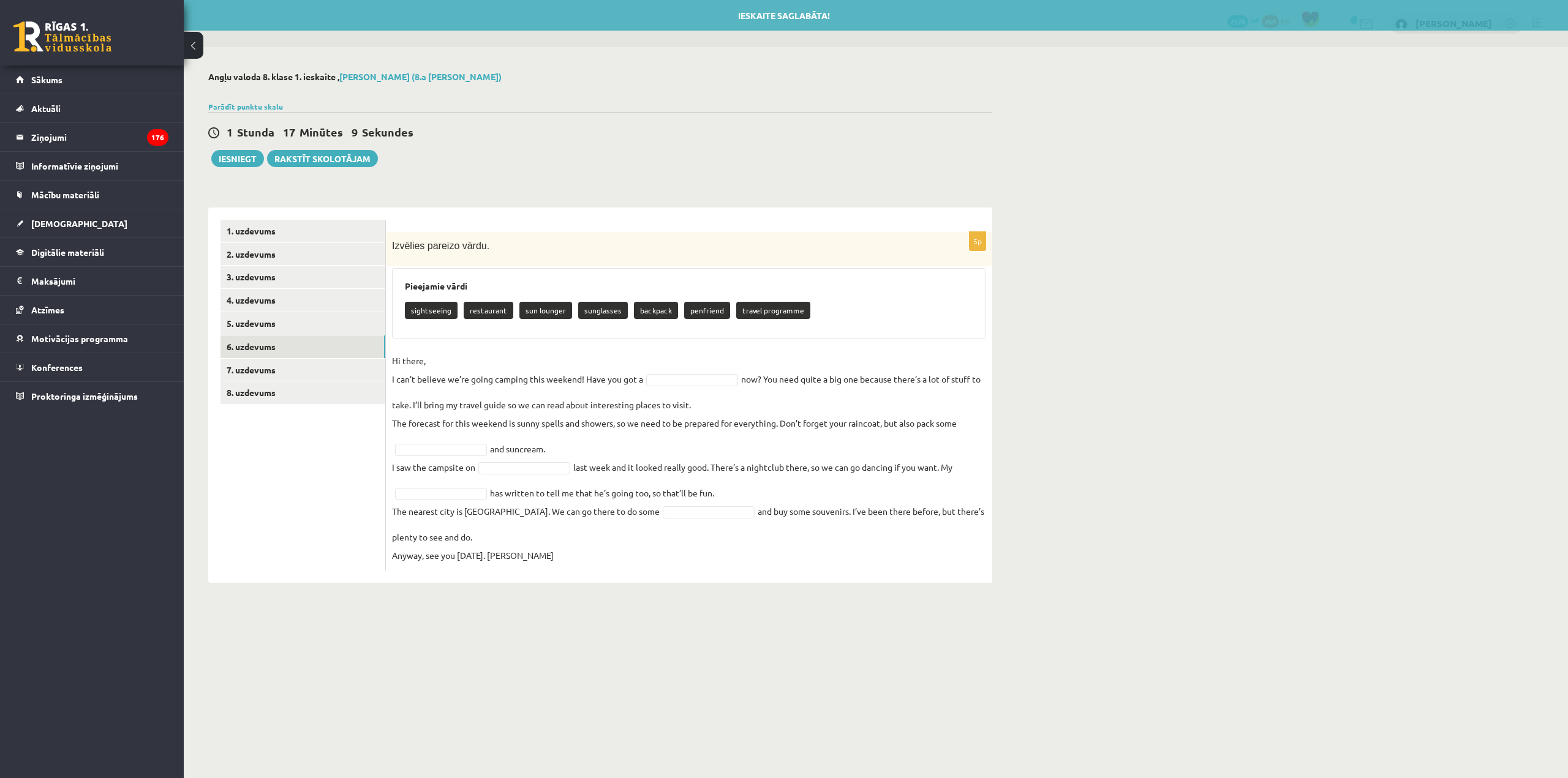
drag, startPoint x: 1285, startPoint y: 239, endPoint x: 1334, endPoint y: 274, distance: 60.2
click at [1334, 274] on div "Angļu valoda 8. klase 1. ieskaite , Daniils Gajevskis (8.a JK klase) Parādīt pu…" at bounding box center [876, 328] width 1384 height 560
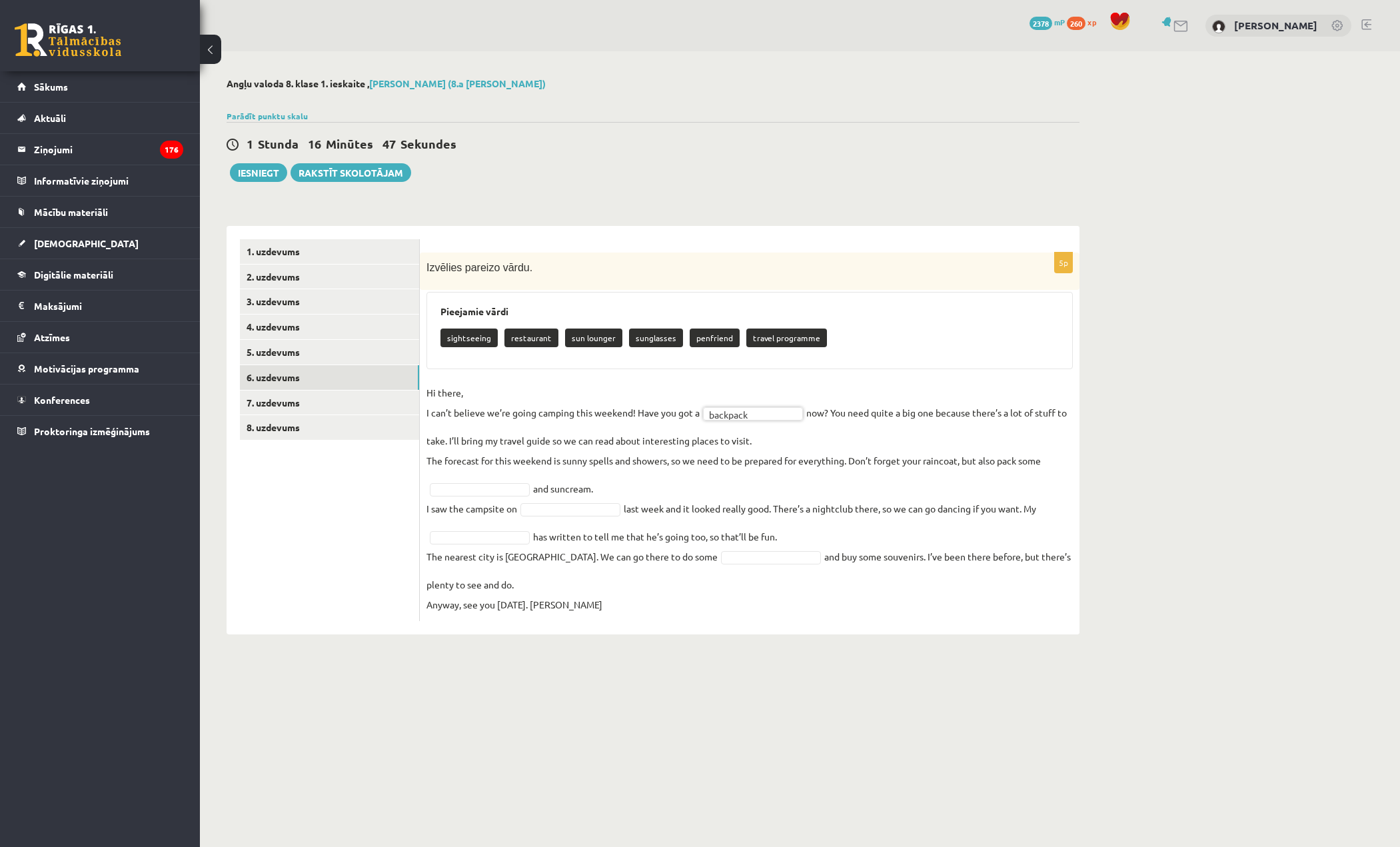
click at [496, 482] on fieldset "Hi there, I can’t believe we’re going camping this weekend! Have you got a back…" at bounding box center [749, 499] width 646 height 232
drag, startPoint x: 499, startPoint y: 646, endPoint x: 515, endPoint y: 634, distance: 20.0
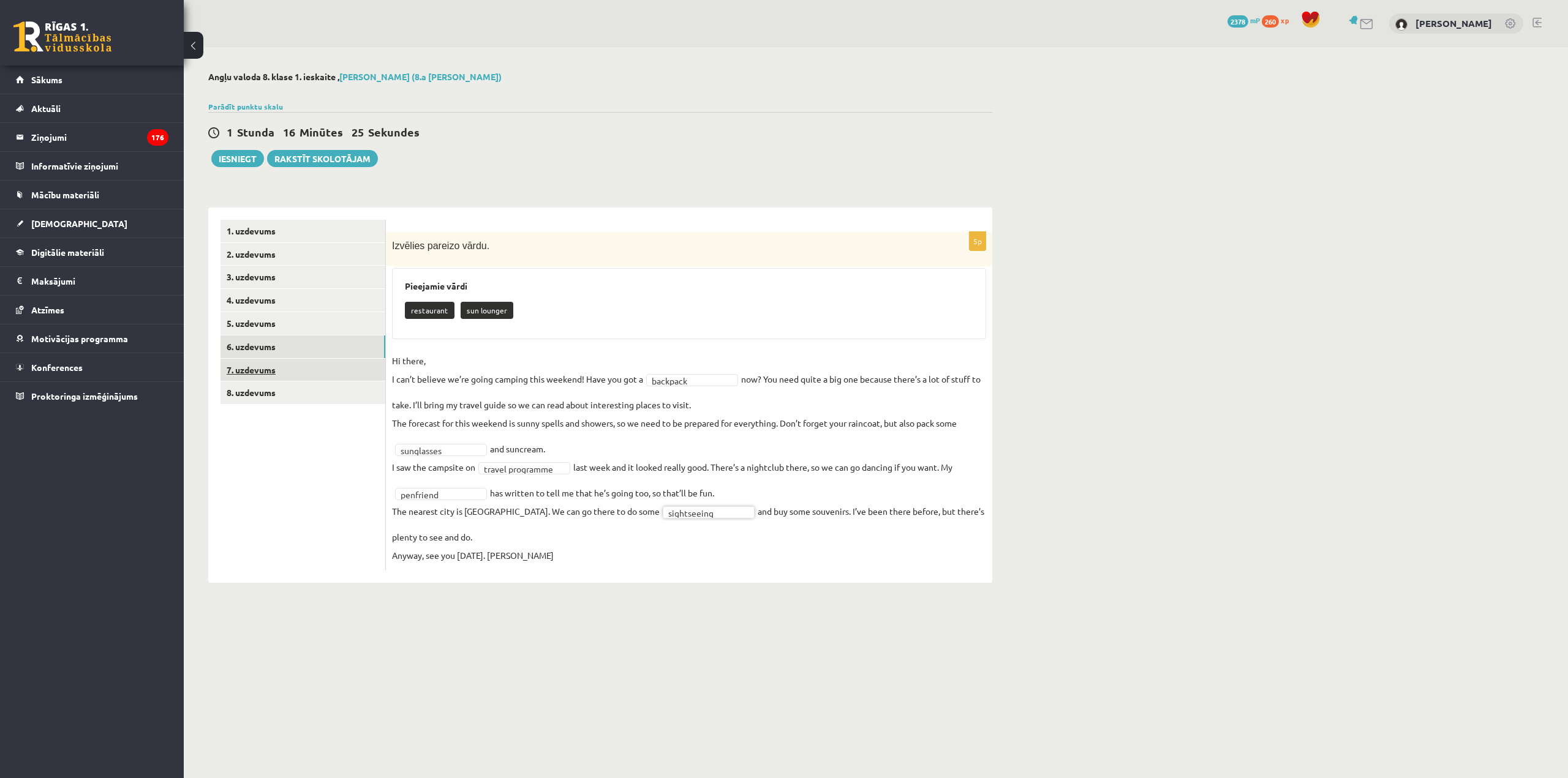
click at [342, 380] on link "7. uzdevums" at bounding box center [303, 370] width 165 height 22
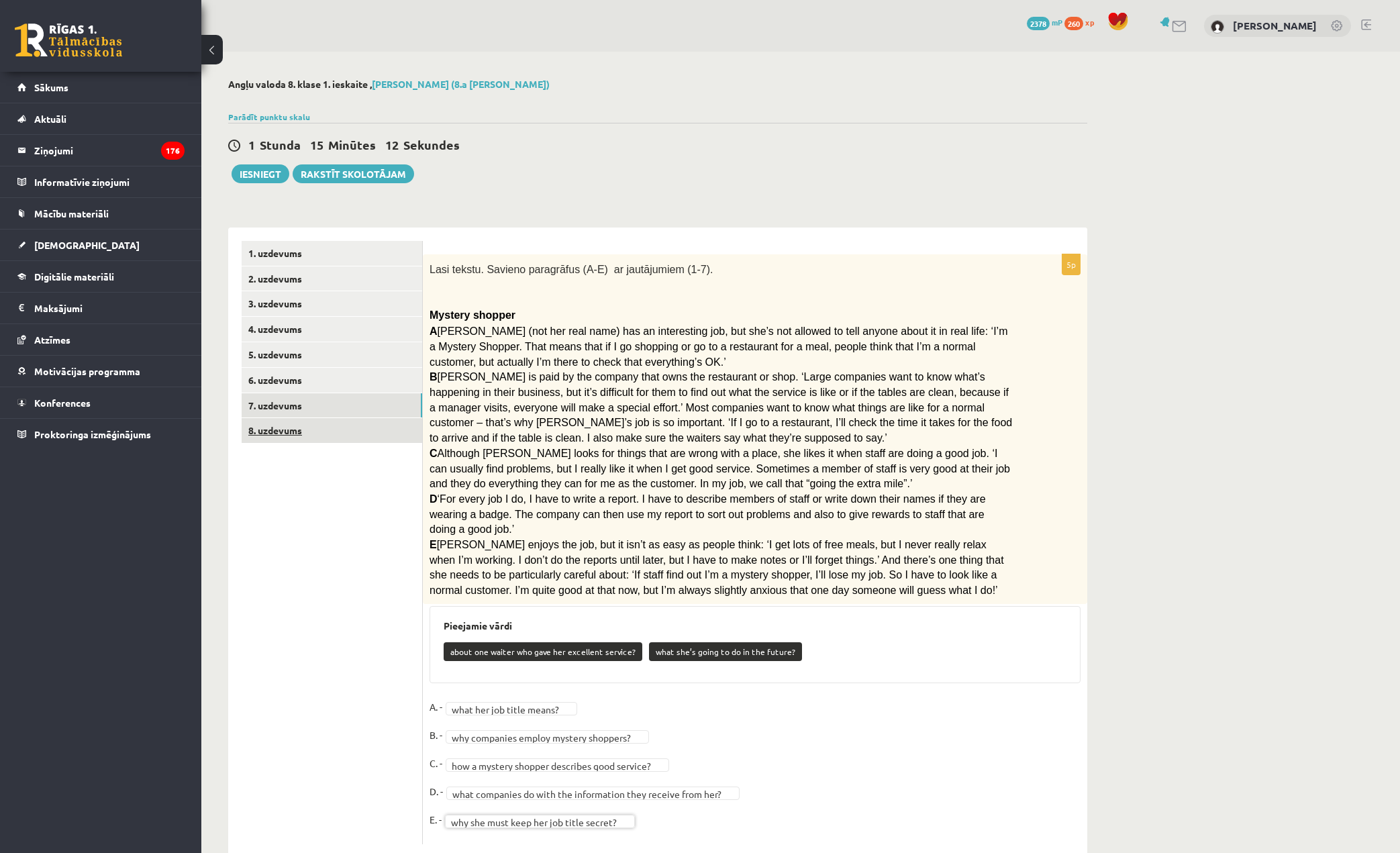
click at [370, 437] on link "8. uzdevums" at bounding box center [332, 430] width 181 height 25
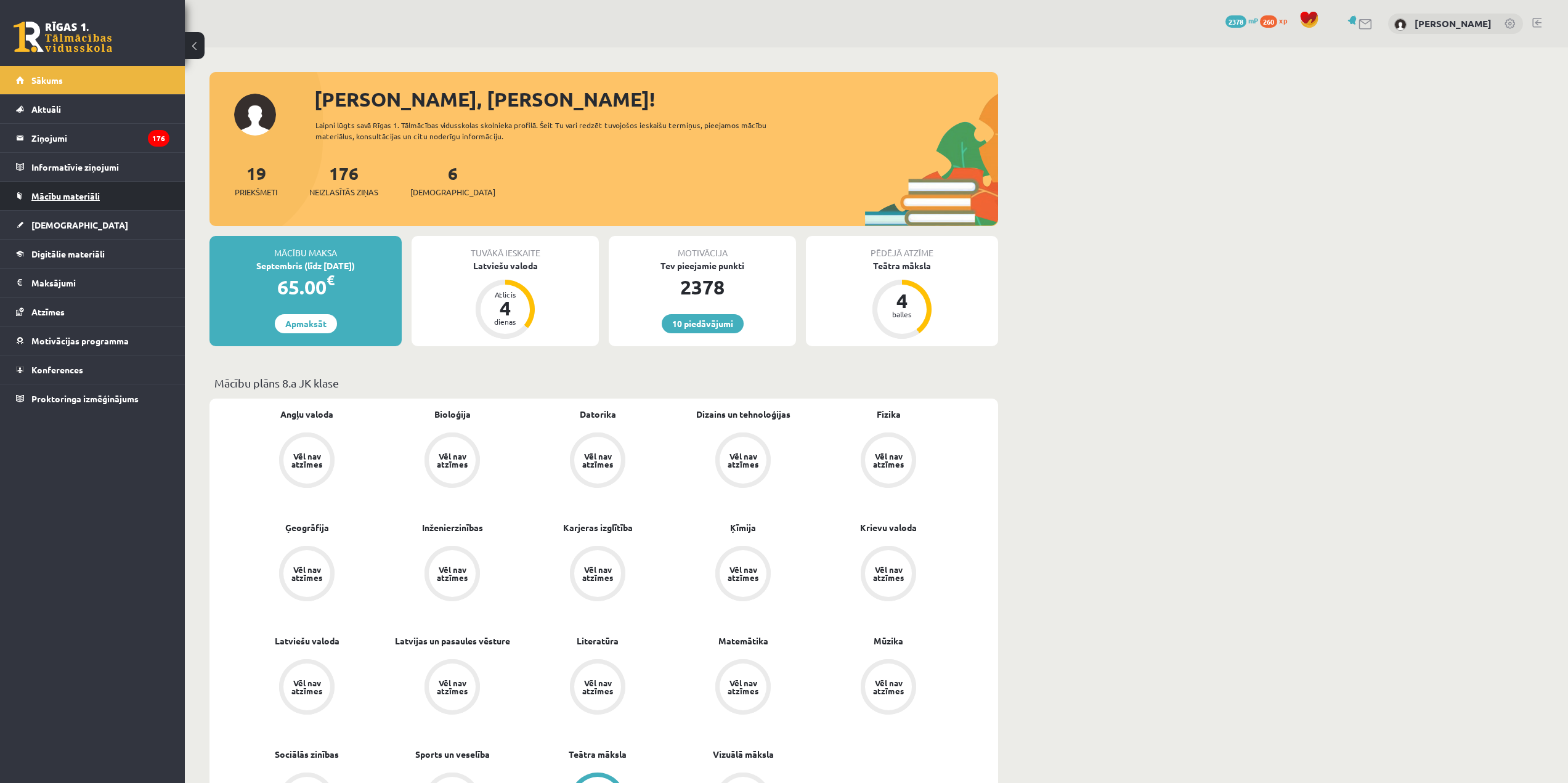
click at [142, 200] on link "Mācību materiāli" at bounding box center [93, 196] width 153 height 28
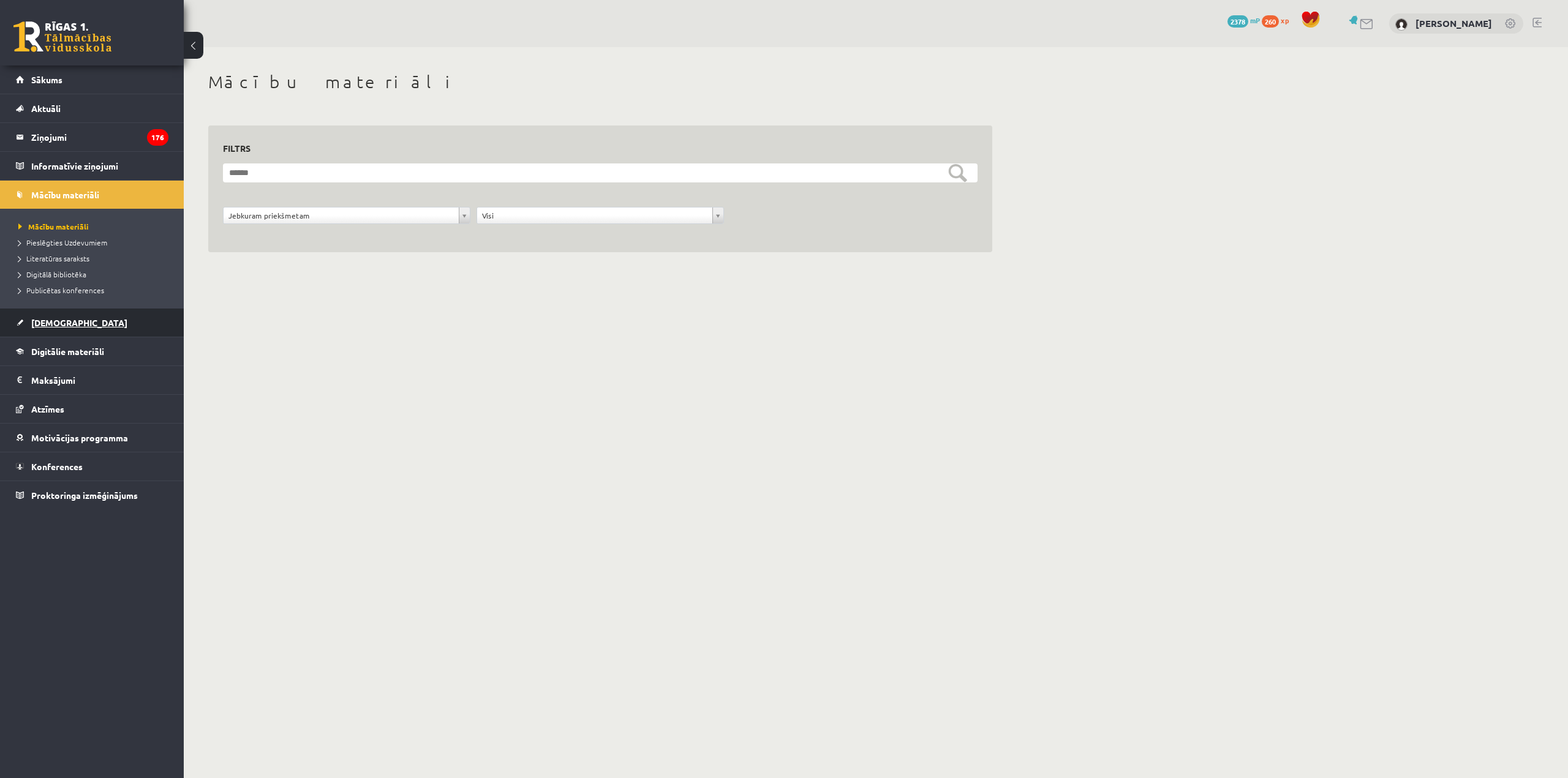
click at [114, 319] on link "[DEMOGRAPHIC_DATA]" at bounding box center [92, 322] width 152 height 28
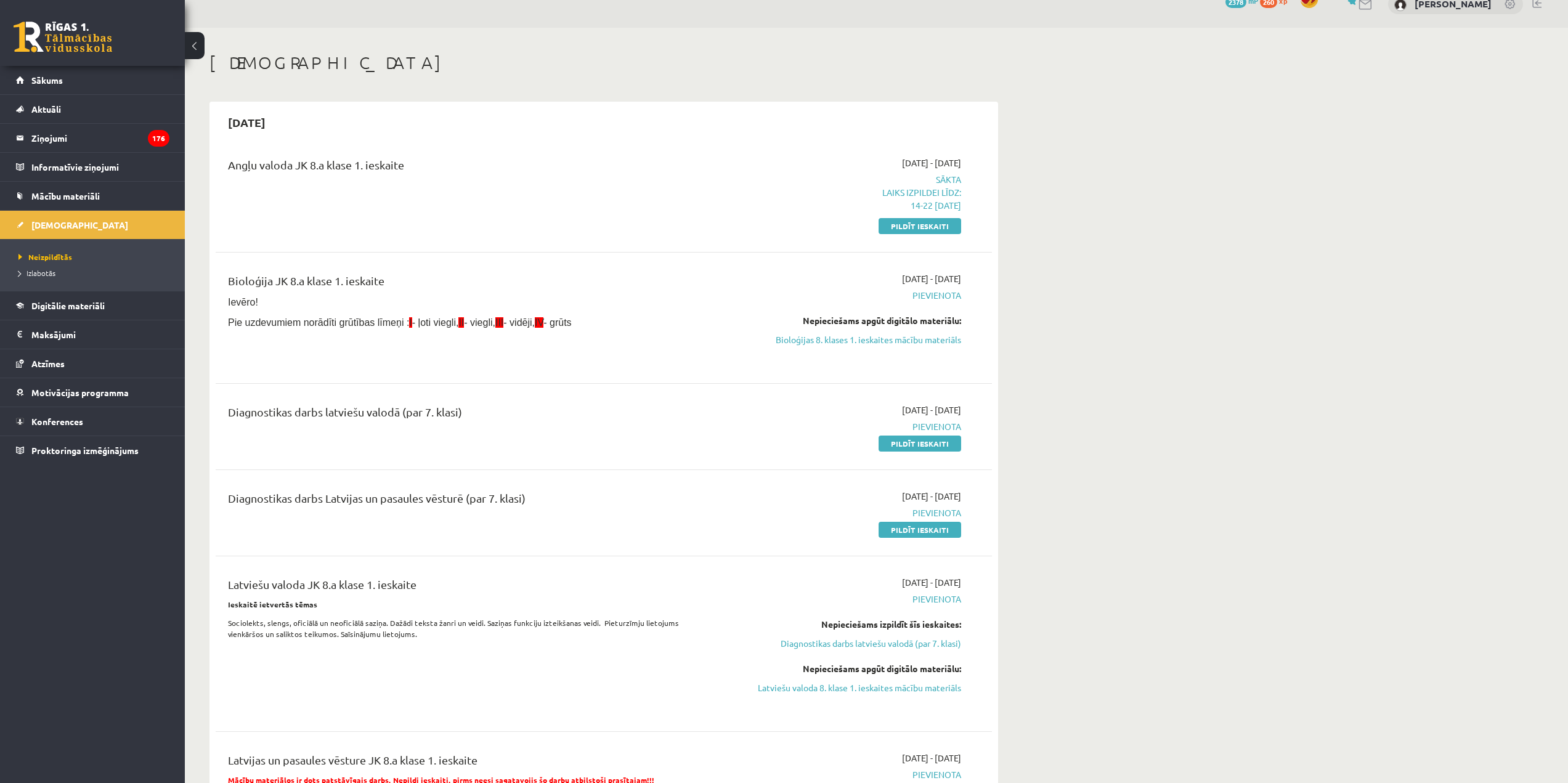
scroll to position [61, 0]
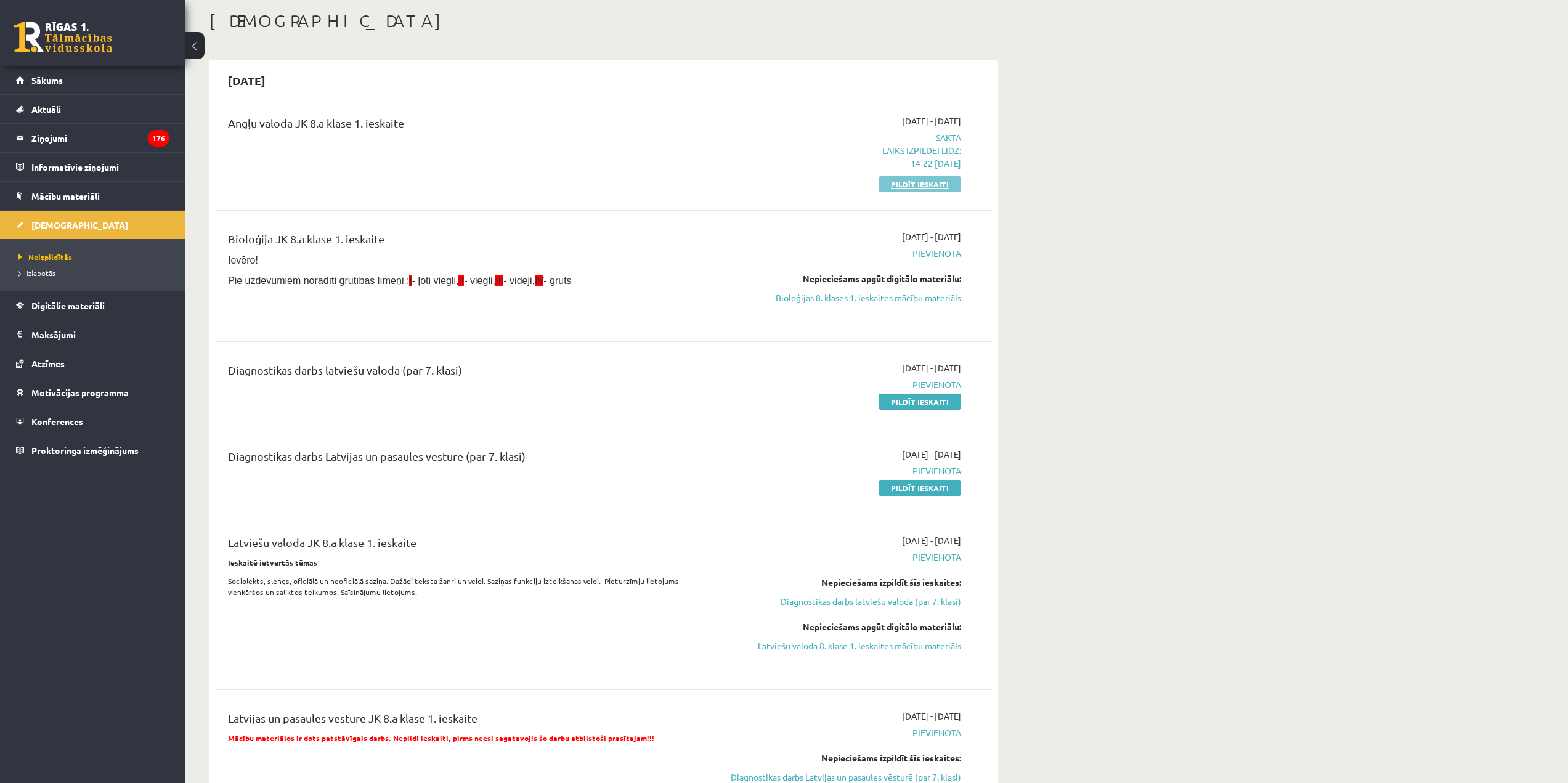
click at [893, 188] on link "Pildīt ieskaiti" at bounding box center [920, 185] width 83 height 16
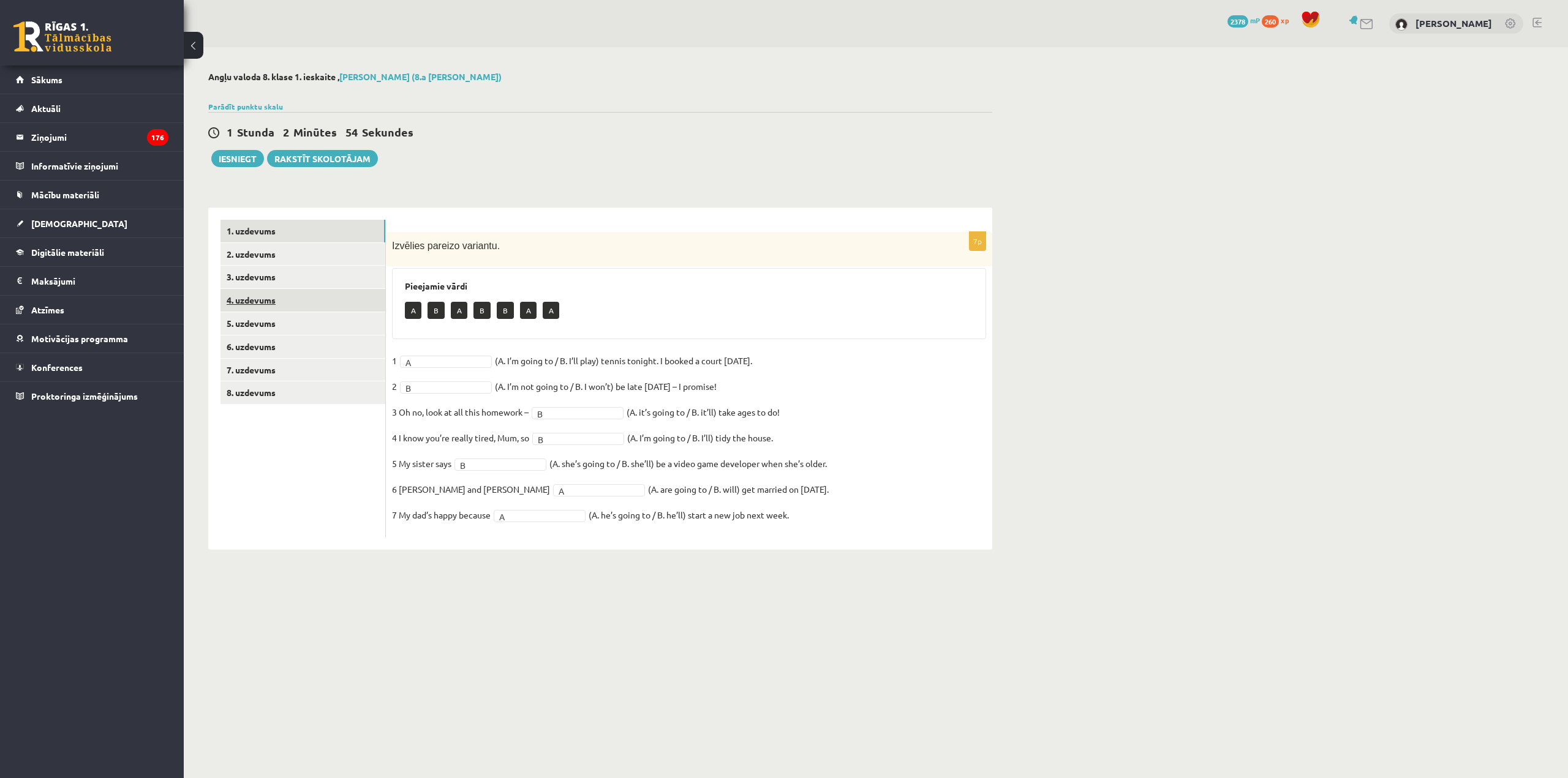
click at [334, 297] on link "4. uzdevums" at bounding box center [303, 300] width 165 height 22
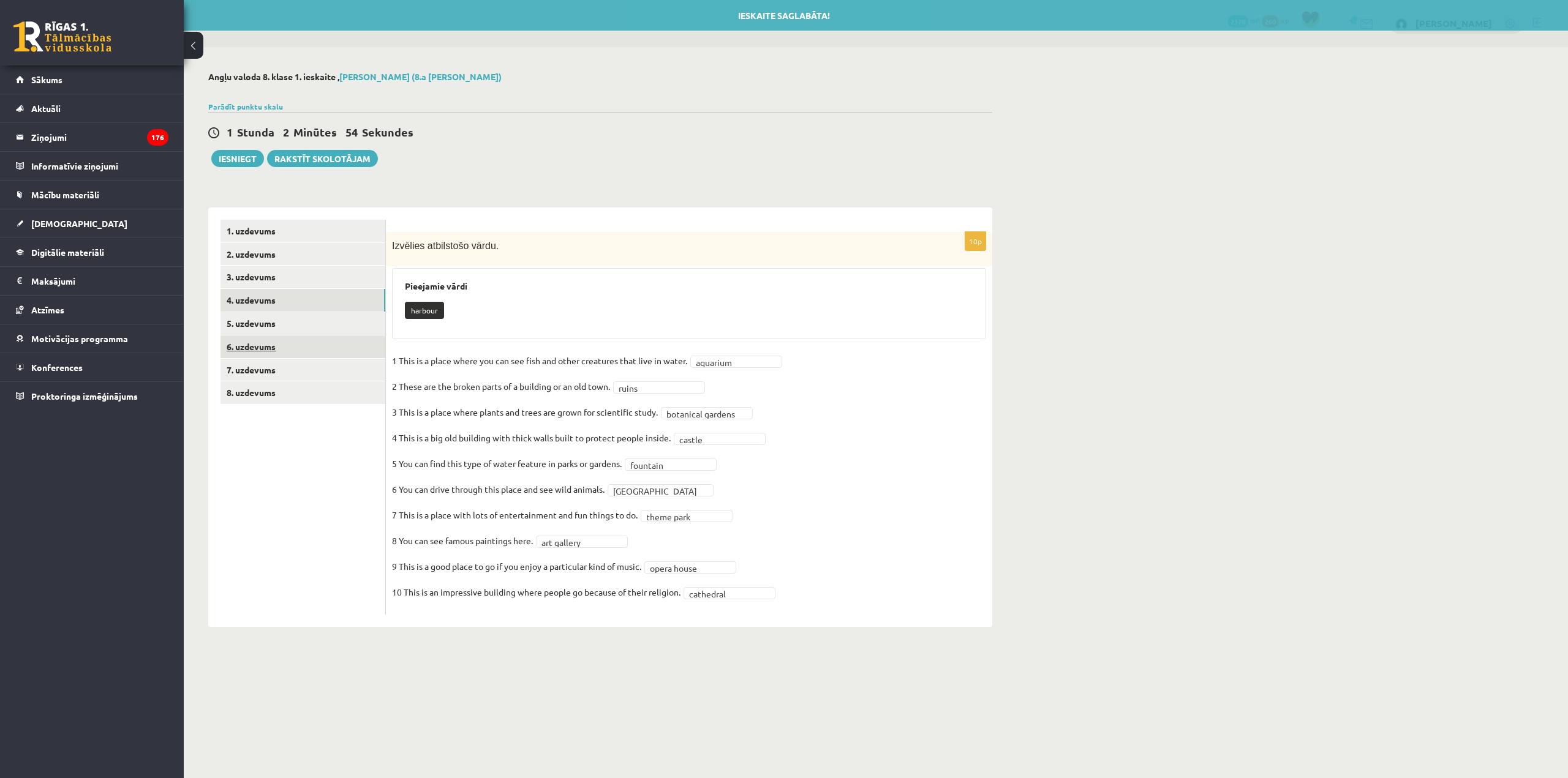
click at [344, 355] on link "6. uzdevums" at bounding box center [303, 346] width 165 height 22
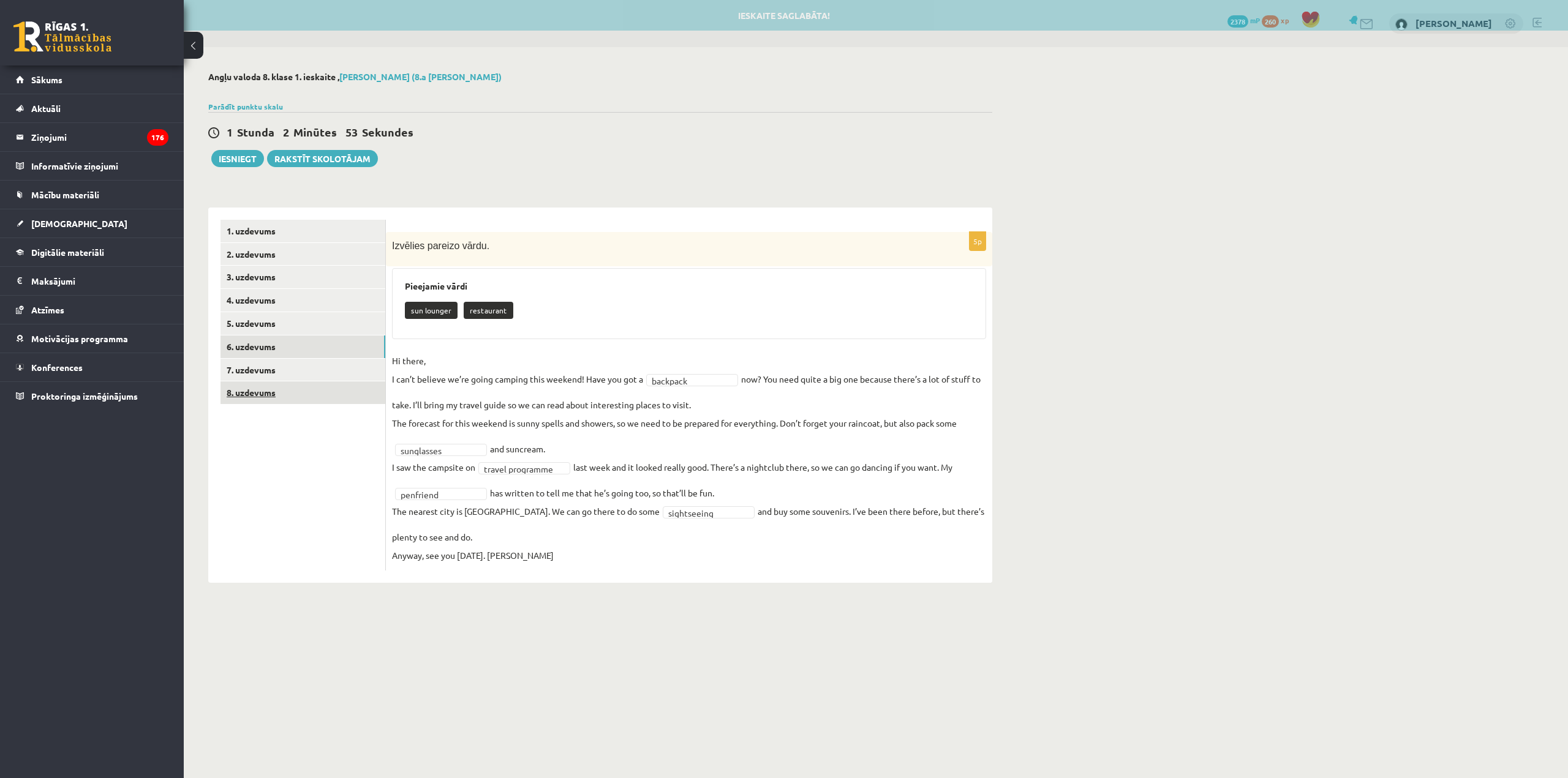
click at [334, 394] on link "8. uzdevums" at bounding box center [303, 392] width 165 height 22
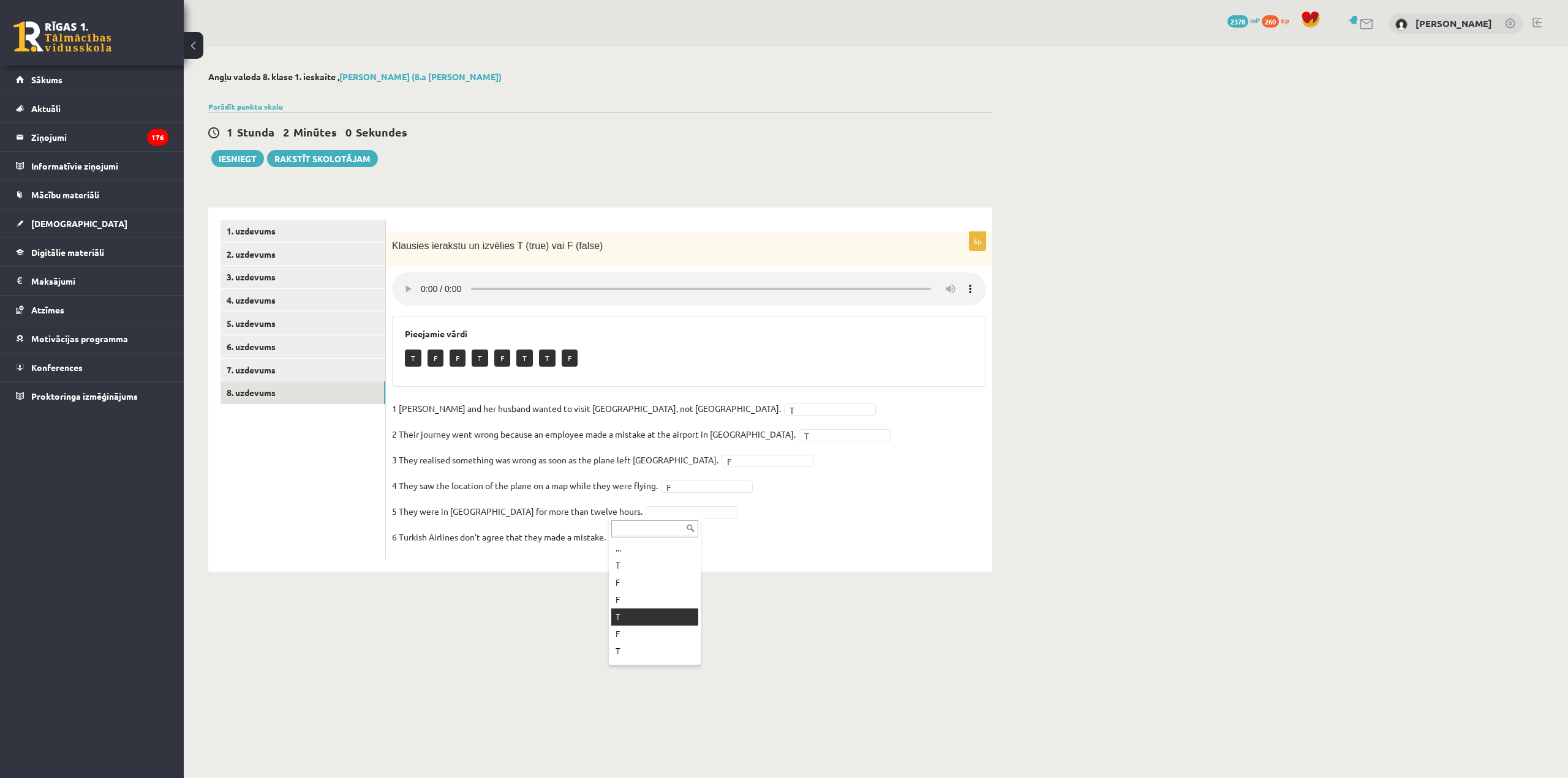
drag, startPoint x: 637, startPoint y: 600, endPoint x: 634, endPoint y: 612, distance: 12.4
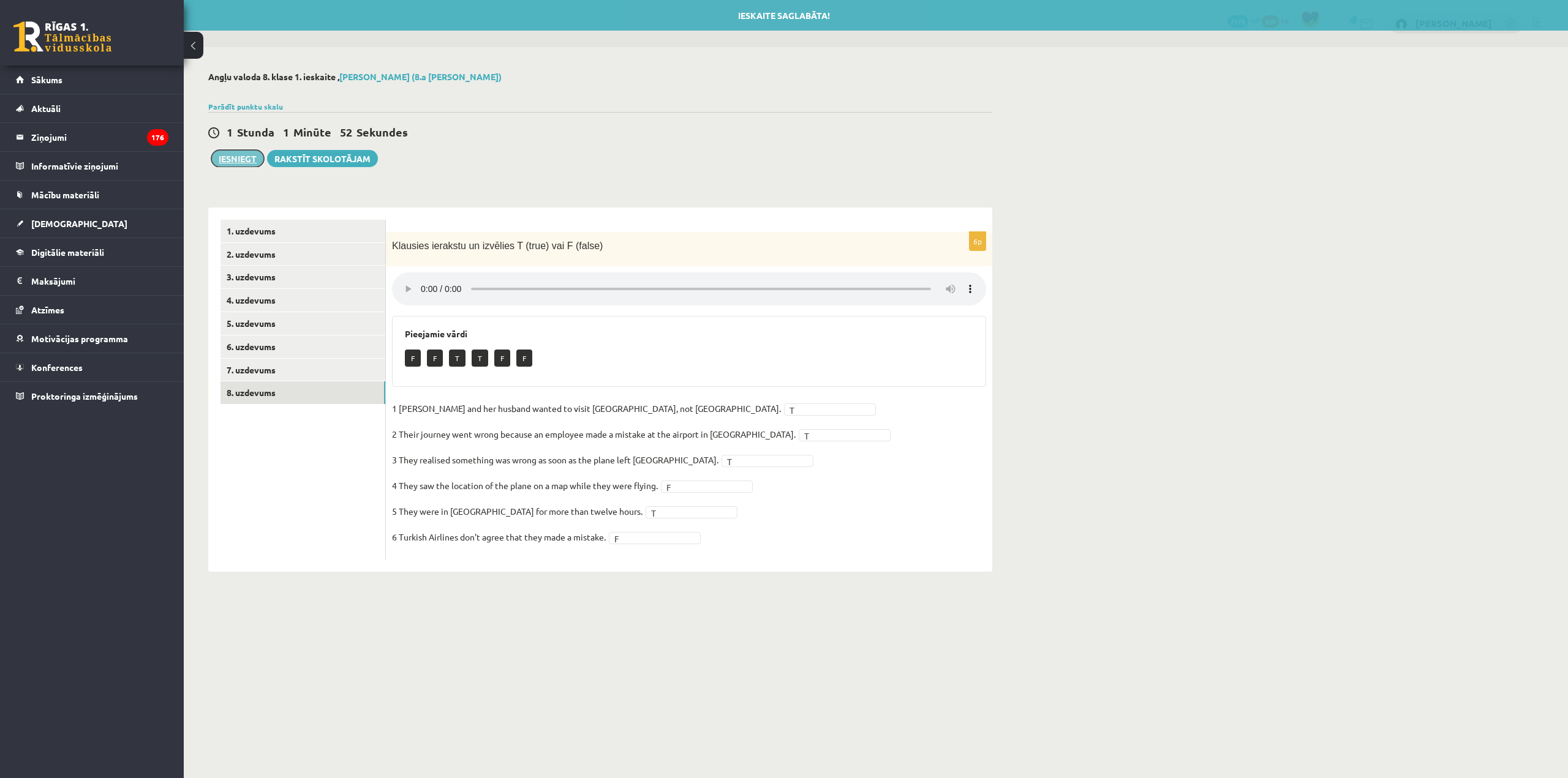
click at [231, 159] on button "Iesniegt" at bounding box center [237, 158] width 53 height 17
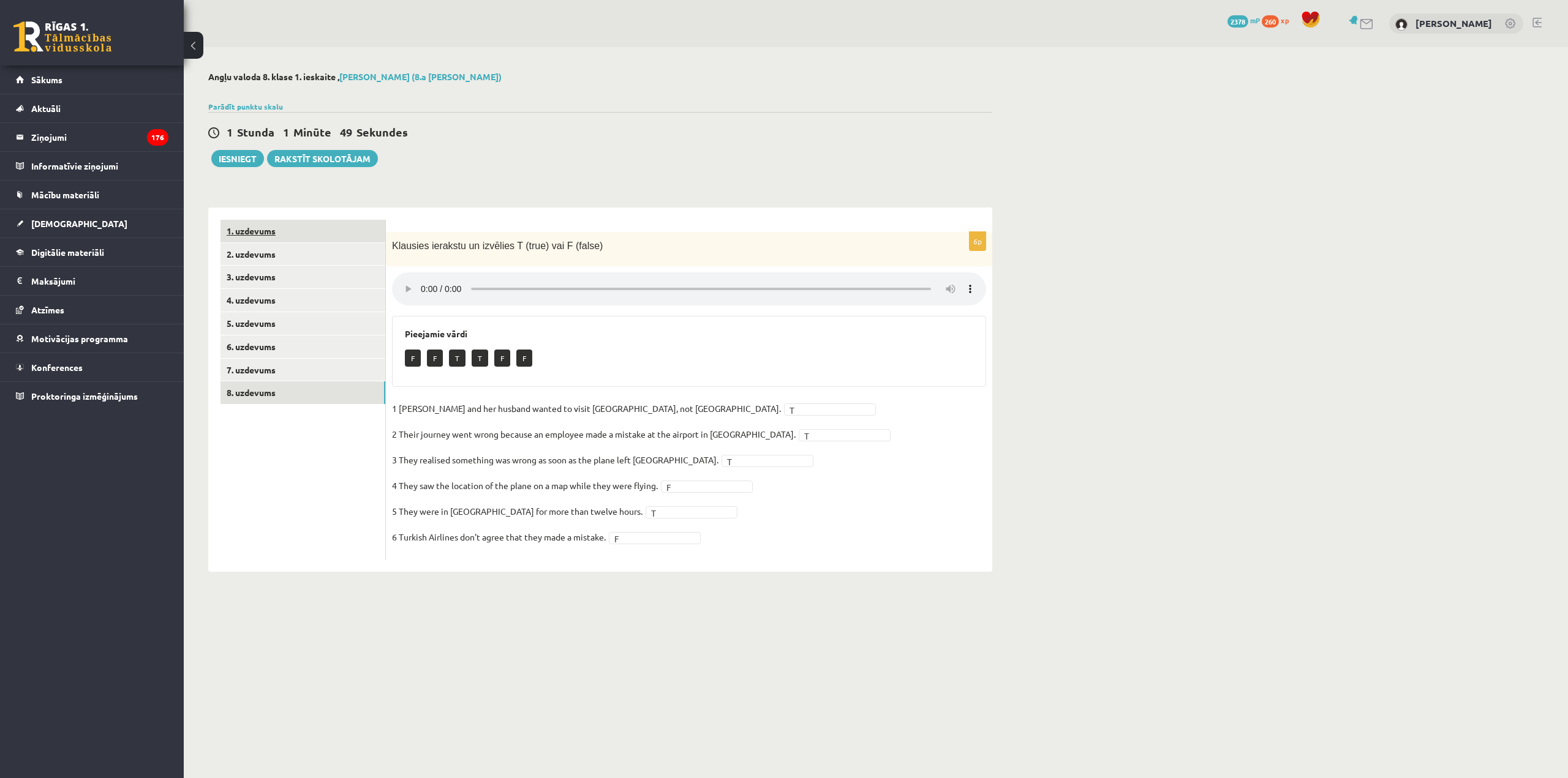
click at [314, 234] on link "1. uzdevums" at bounding box center [303, 231] width 165 height 22
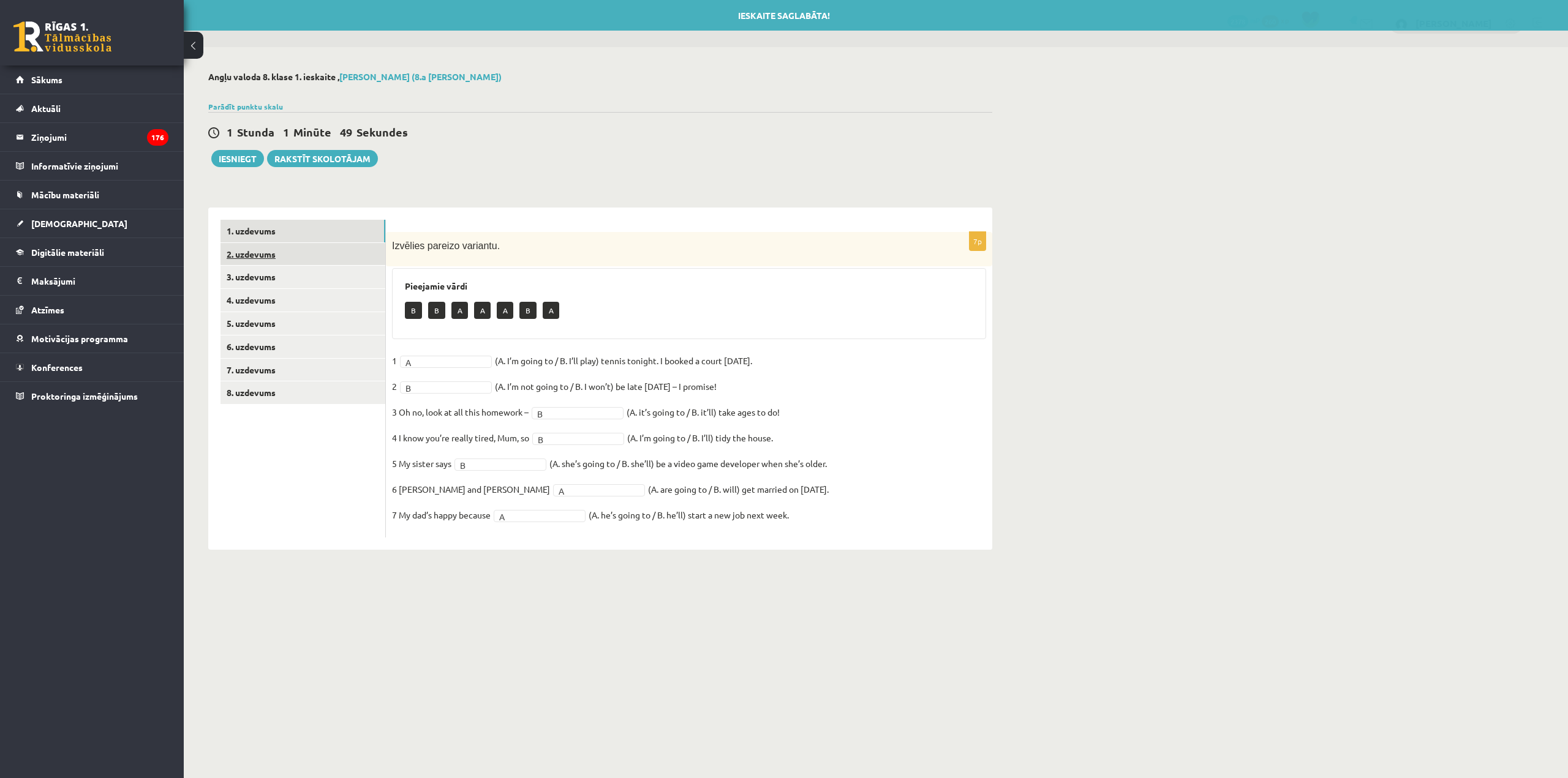
click at [319, 249] on link "2. uzdevums" at bounding box center [303, 254] width 165 height 22
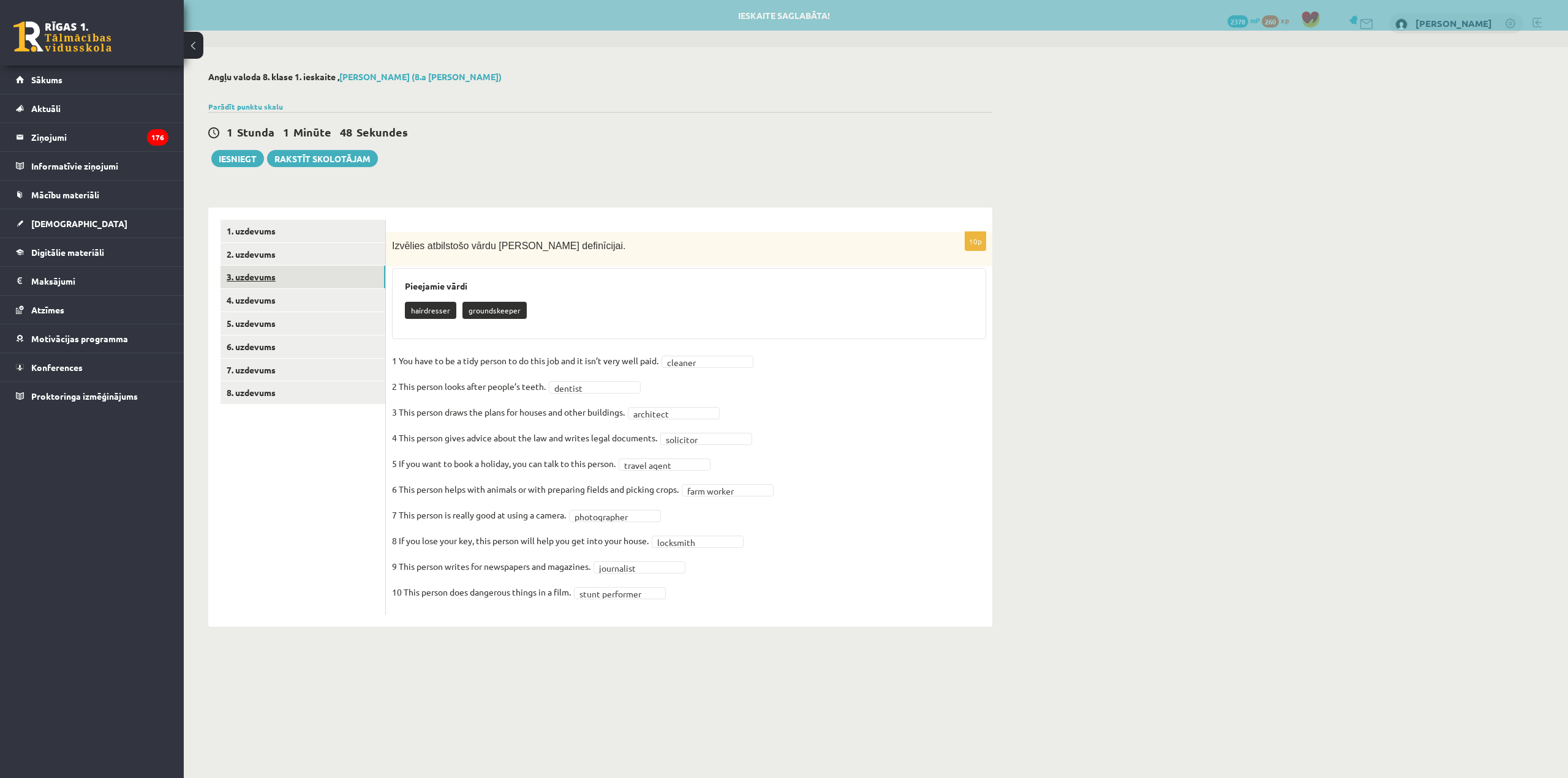
click at [320, 274] on link "3. uzdevums" at bounding box center [303, 277] width 165 height 22
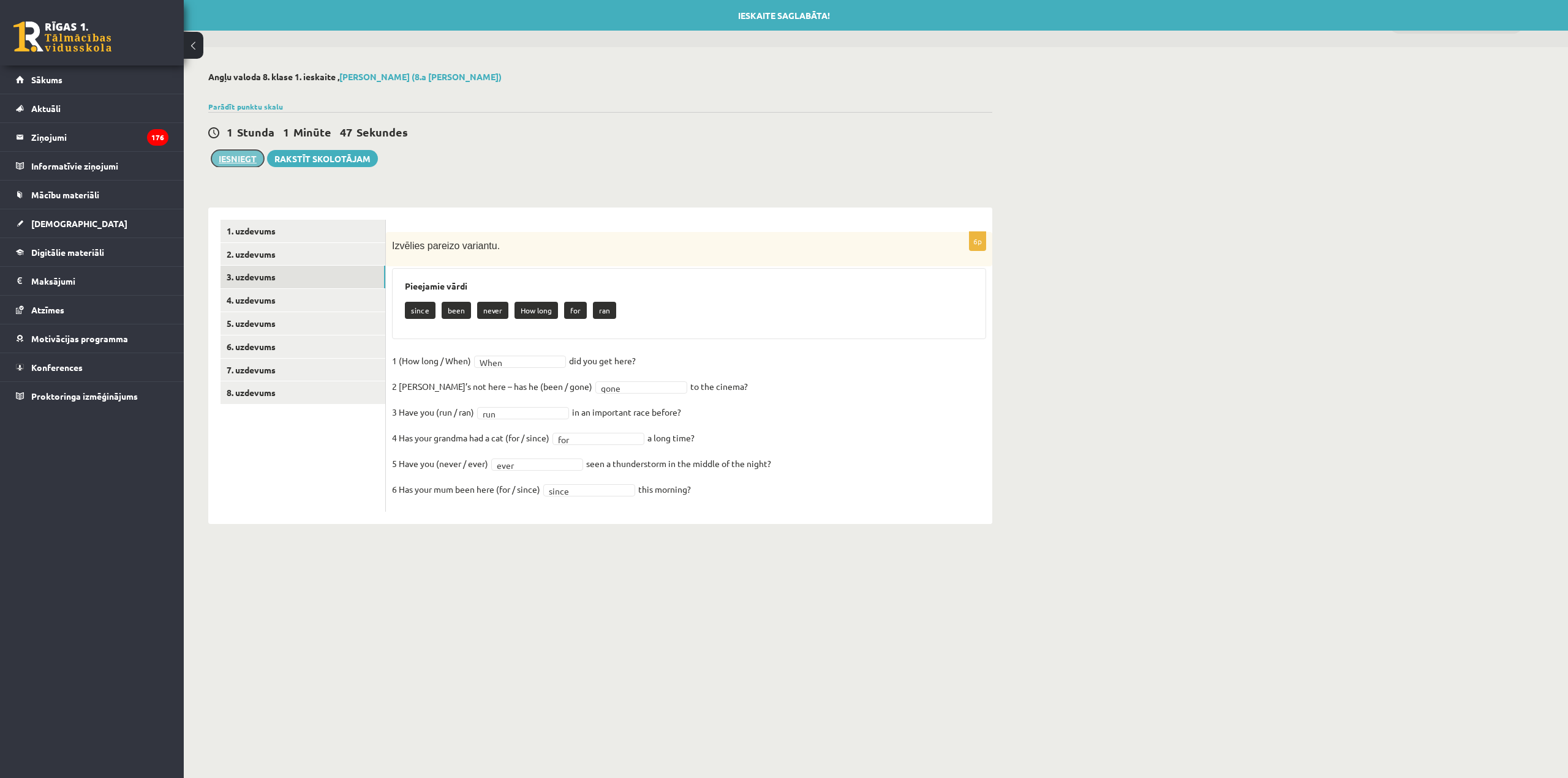
click at [232, 158] on button "Iesniegt" at bounding box center [237, 158] width 53 height 17
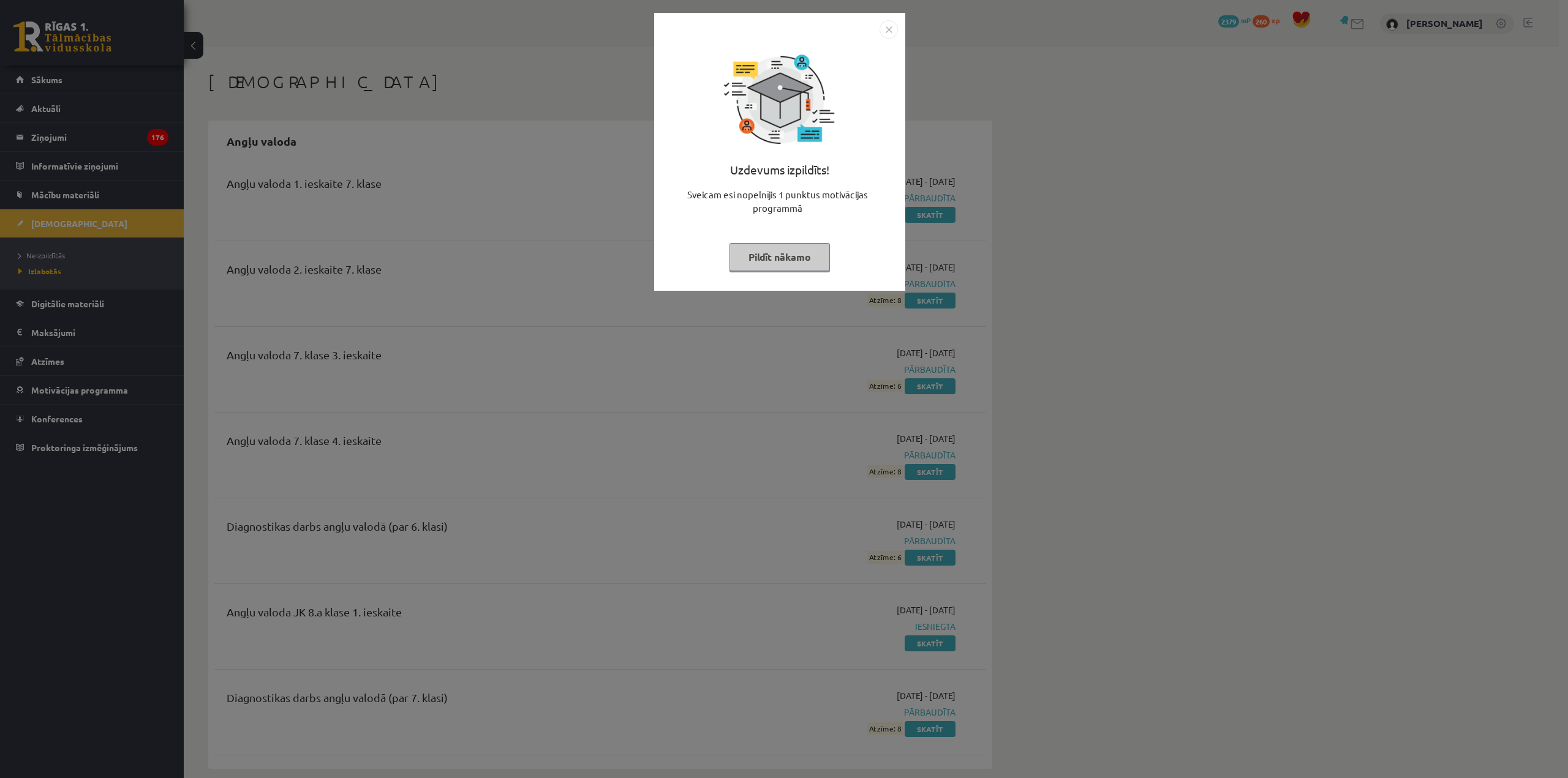
click at [767, 255] on button "Pildīt nākamo" at bounding box center [780, 257] width 100 height 28
